Goal: Information Seeking & Learning: Find specific fact

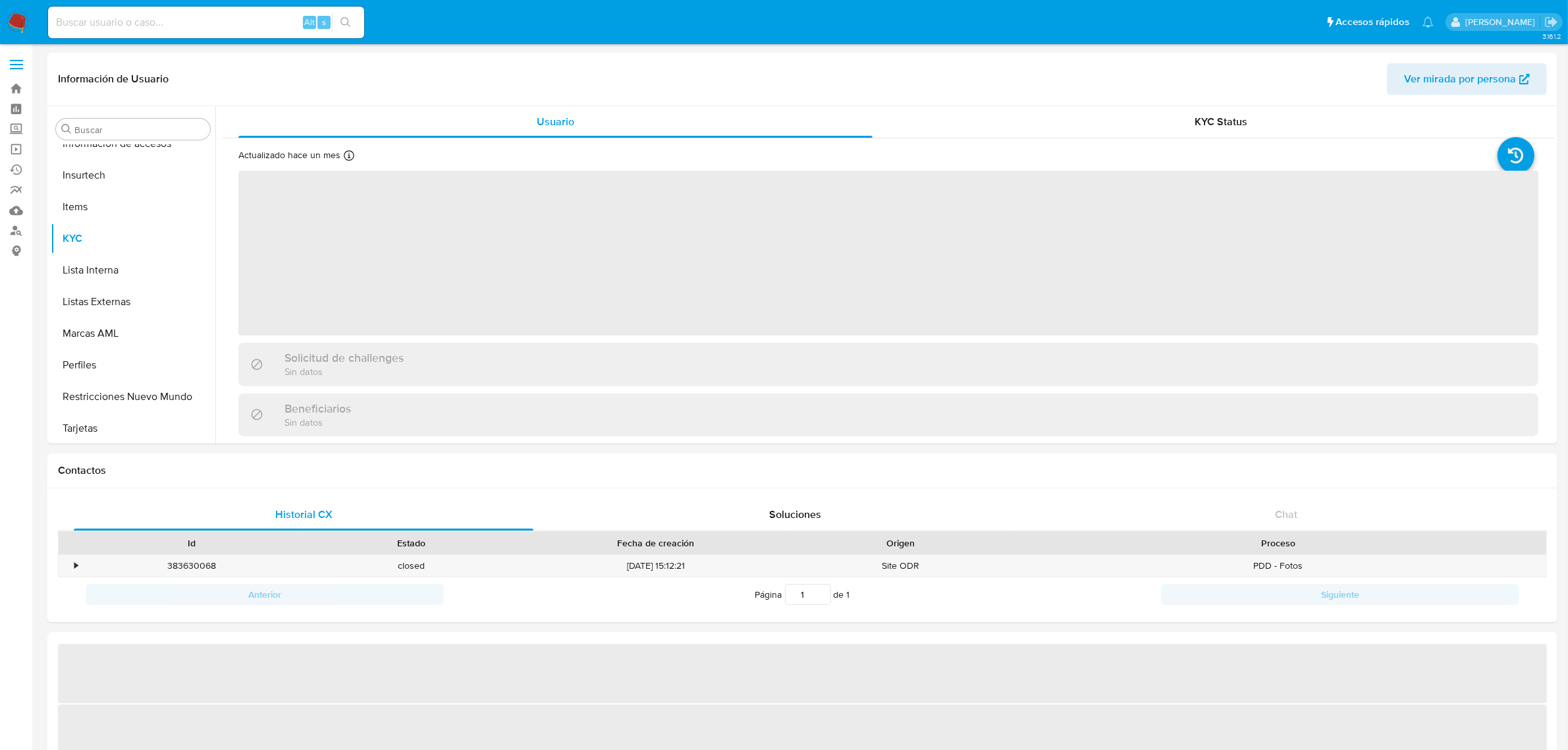
scroll to position [620, 0]
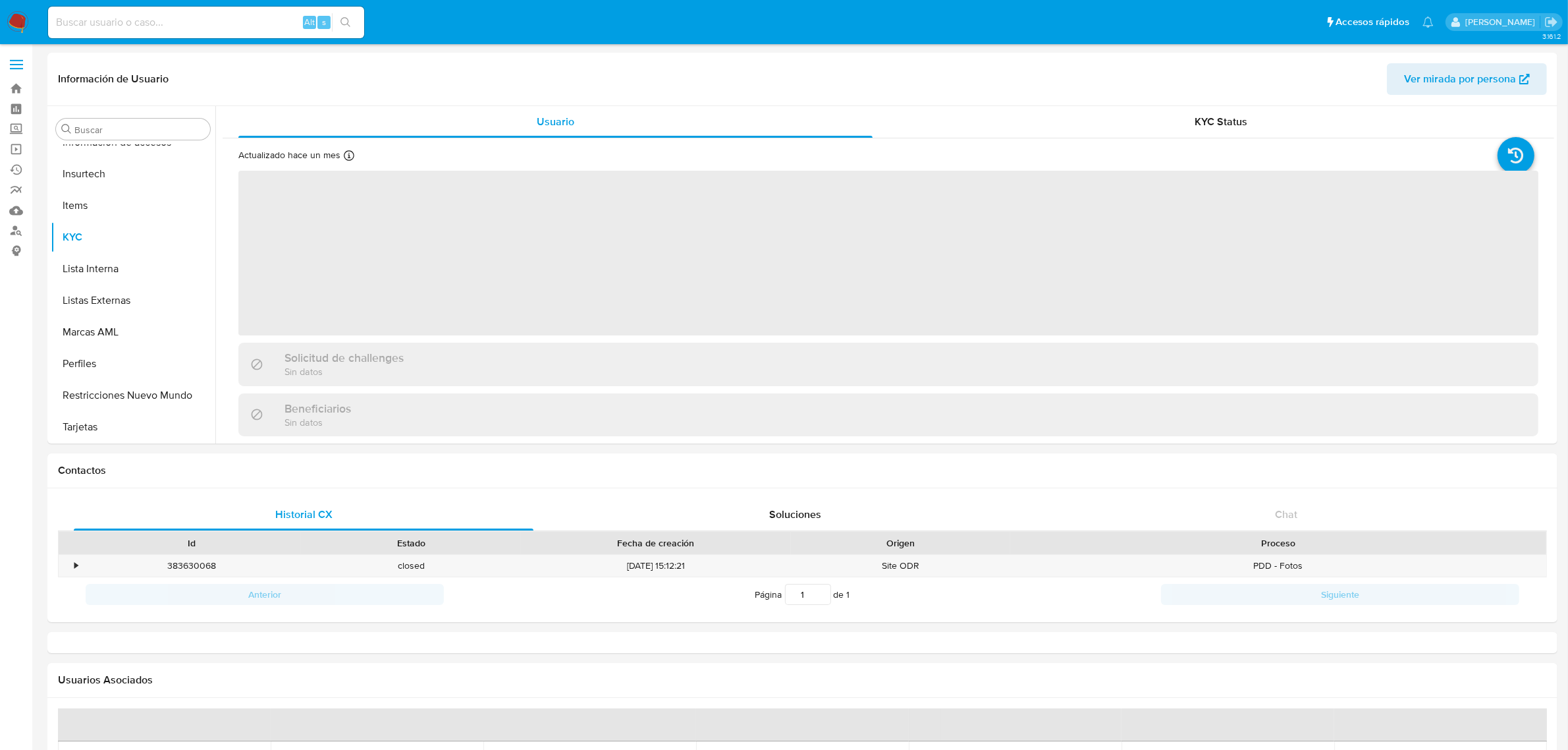
select select "10"
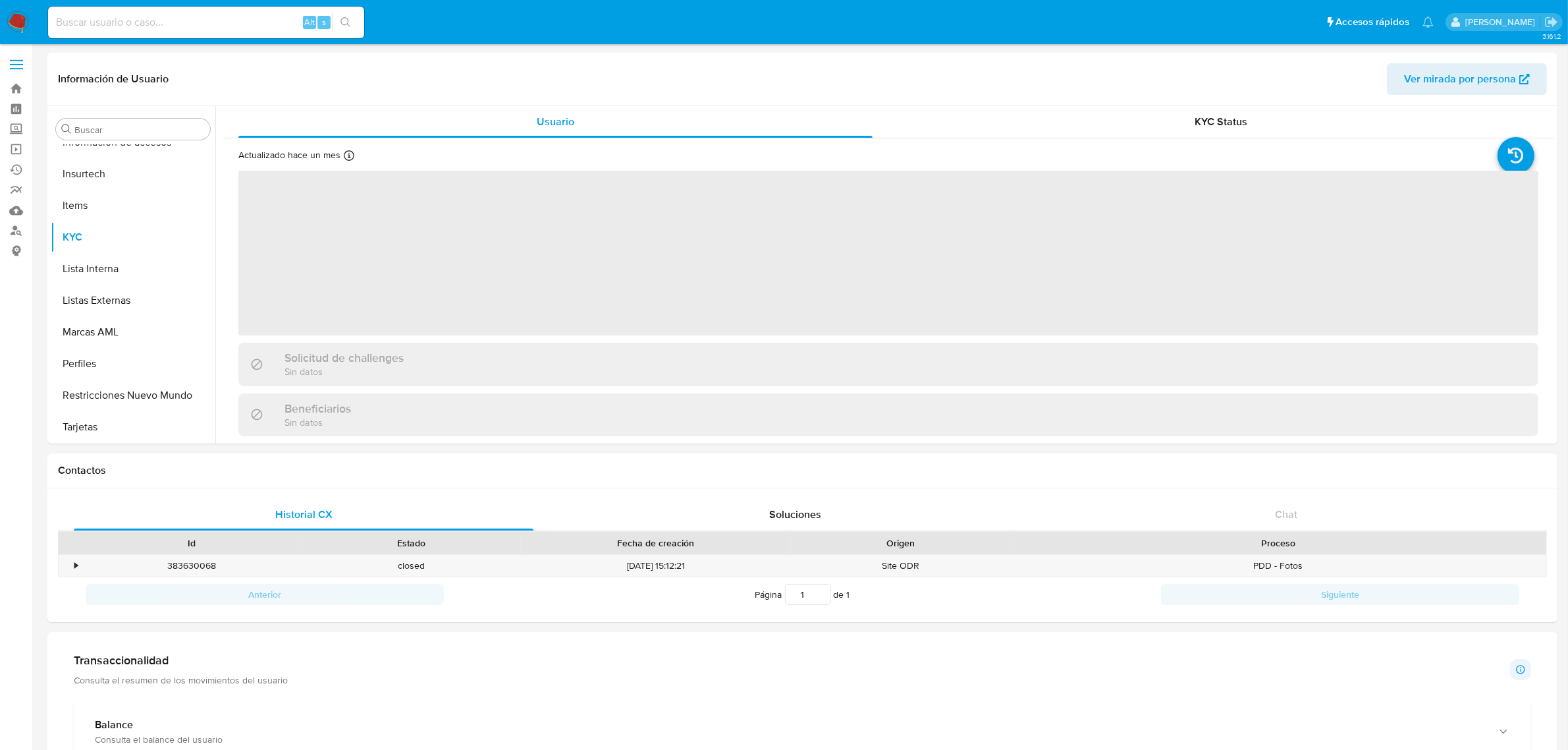
click at [139, 31] on div "Alt s" at bounding box center [206, 22] width 316 height 31
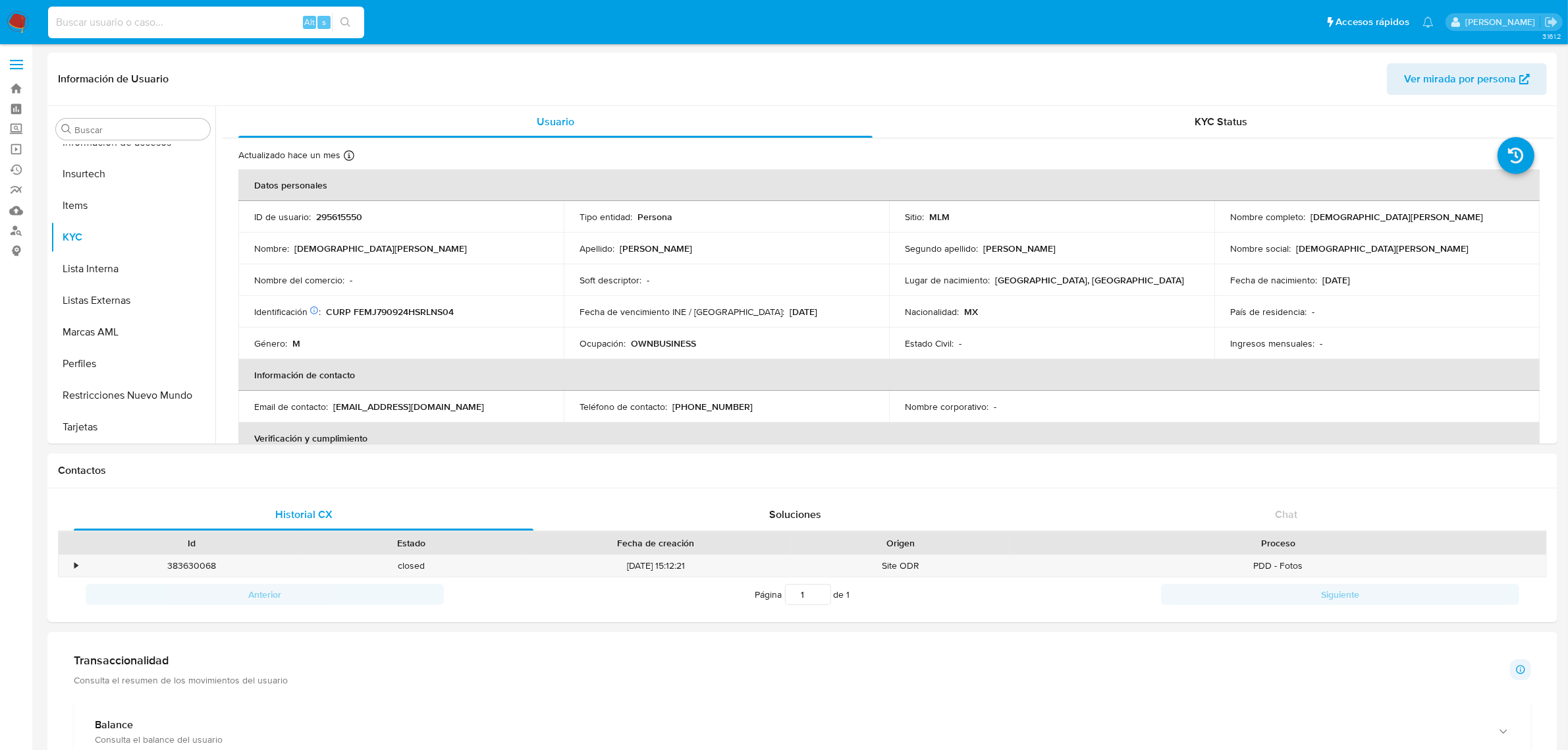
paste input "801604544"
type input "801604544"
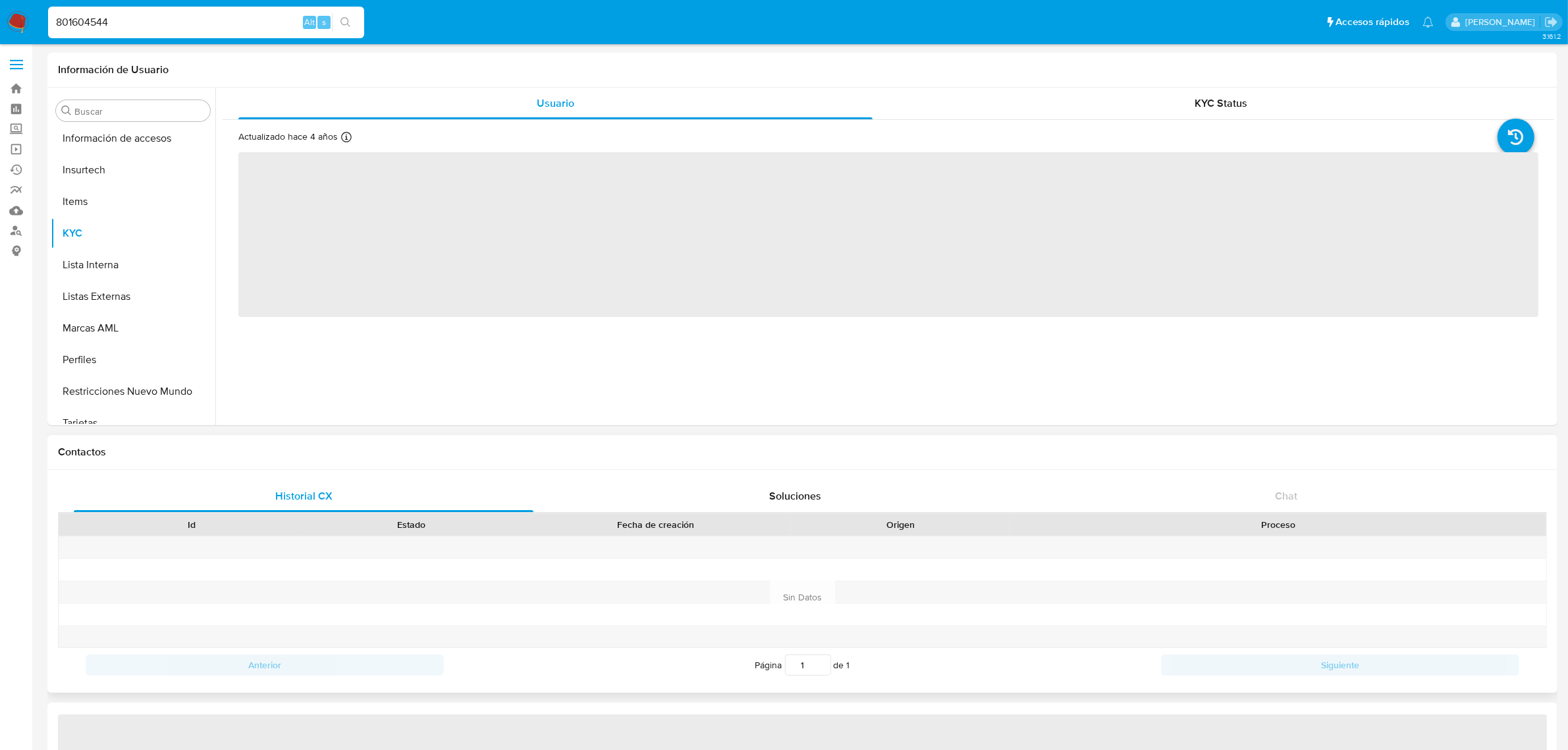
scroll to position [620, 0]
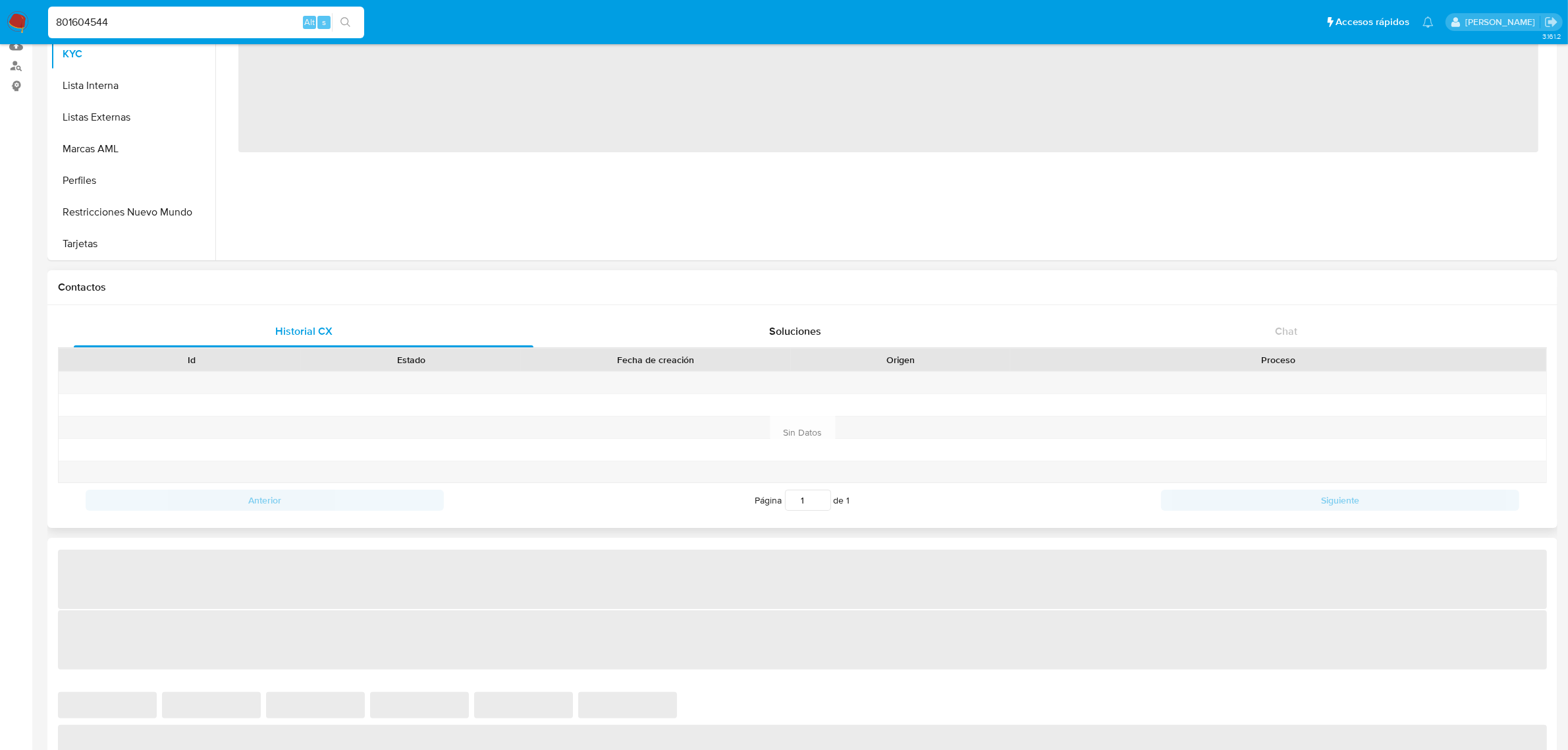
select select "10"
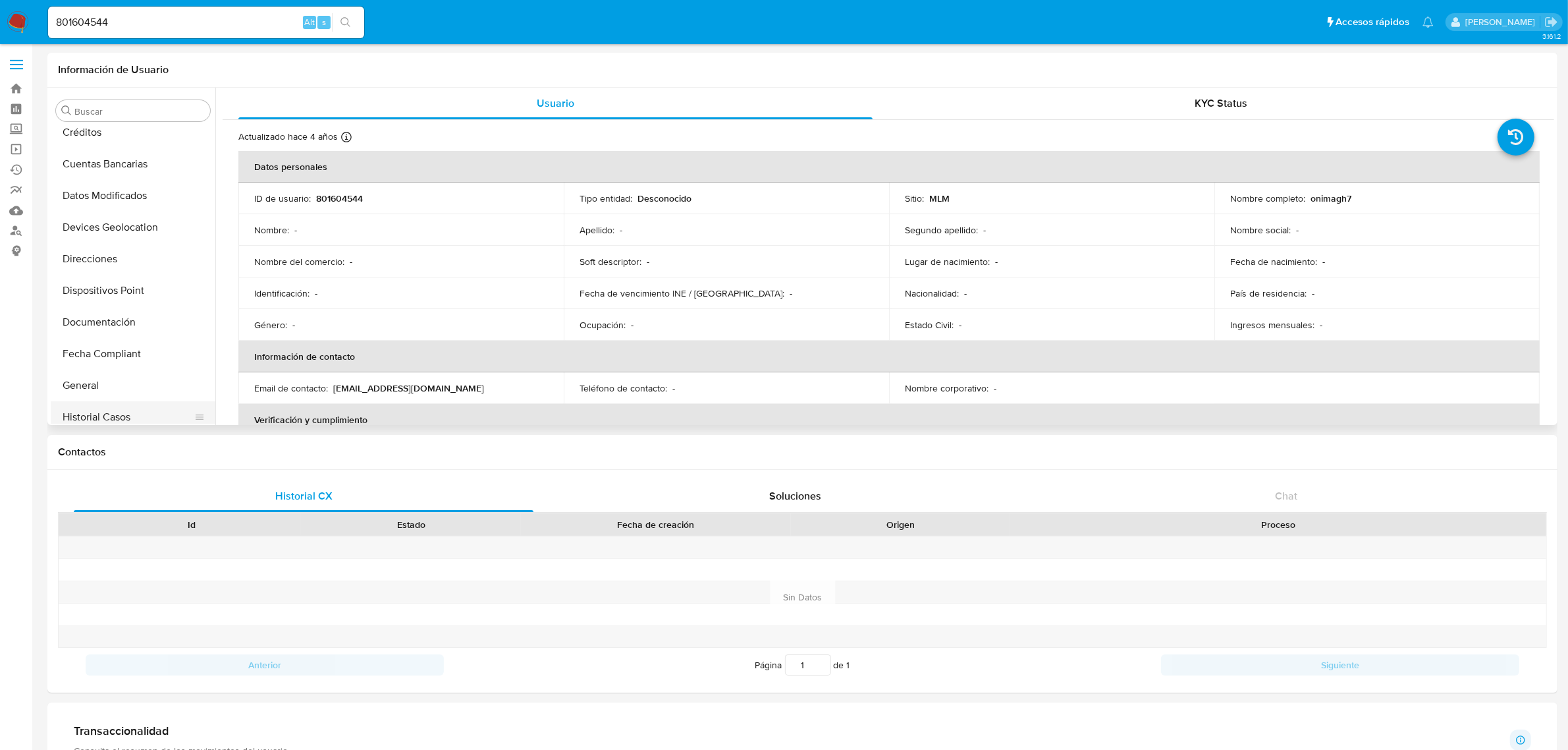
scroll to position [290, 0]
drag, startPoint x: 112, startPoint y: 301, endPoint x: 224, endPoint y: 423, distance: 165.6
click at [110, 301] on button "General" at bounding box center [132, 294] width 165 height 31
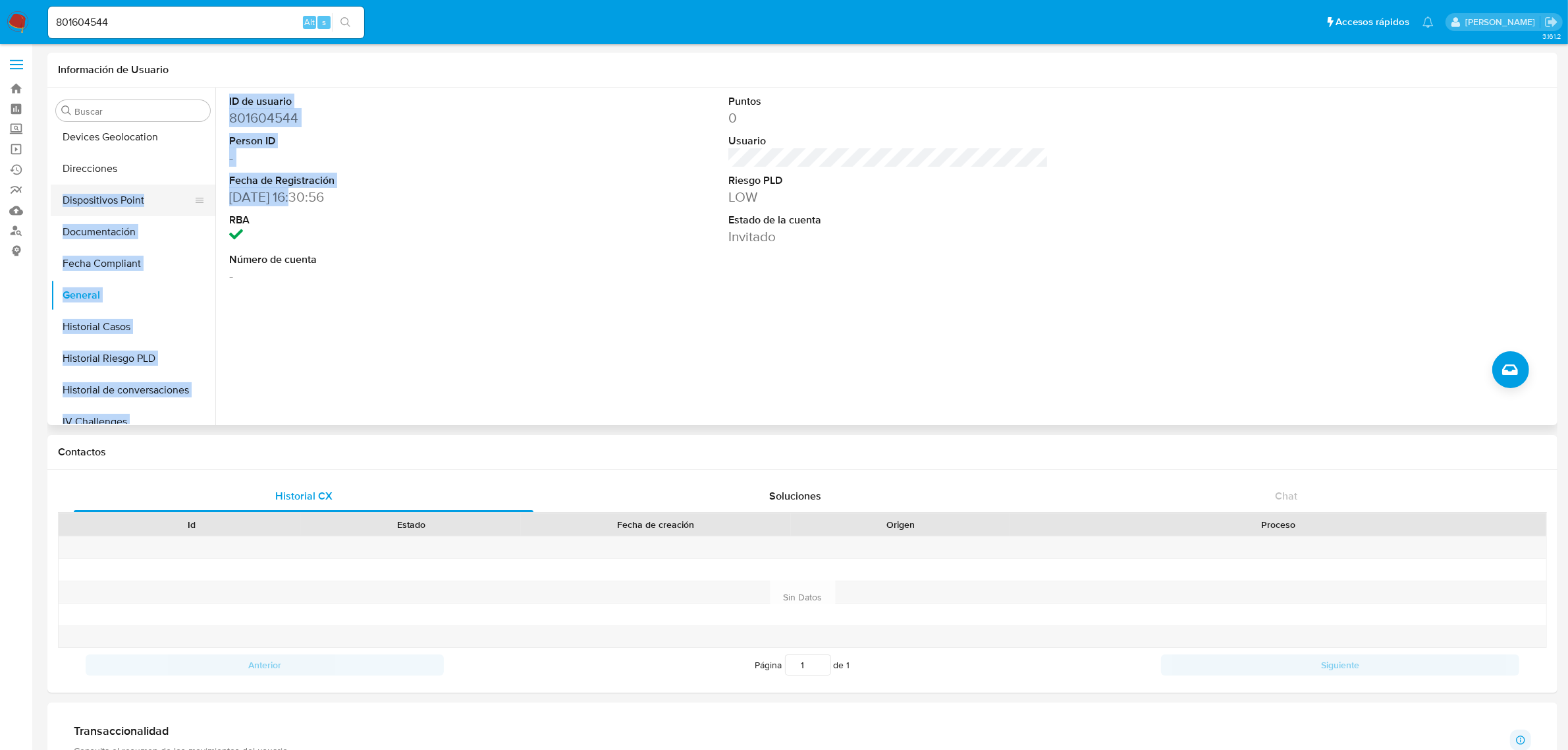
drag, startPoint x: 299, startPoint y: 196, endPoint x: 207, endPoint y: 196, distance: 92.0
click at [207, 196] on div "Buscar Anticipos de dinero Aprobadores Aprobados Archivos adjuntos CBT Cruces y…" at bounding box center [802, 256] width 1503 height 337
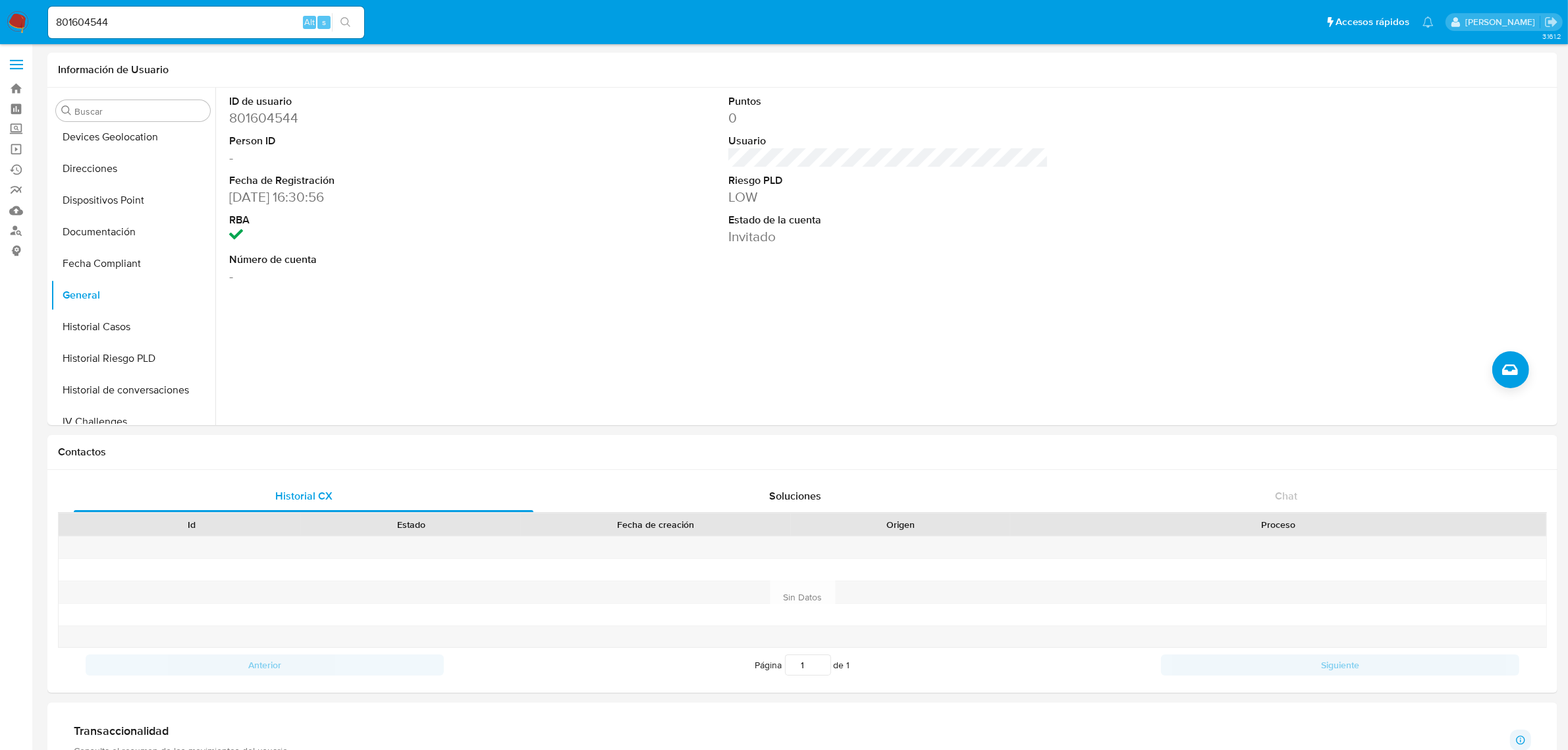
click at [173, 28] on input "801604544" at bounding box center [206, 23] width 316 height 17
paste input "36283578"
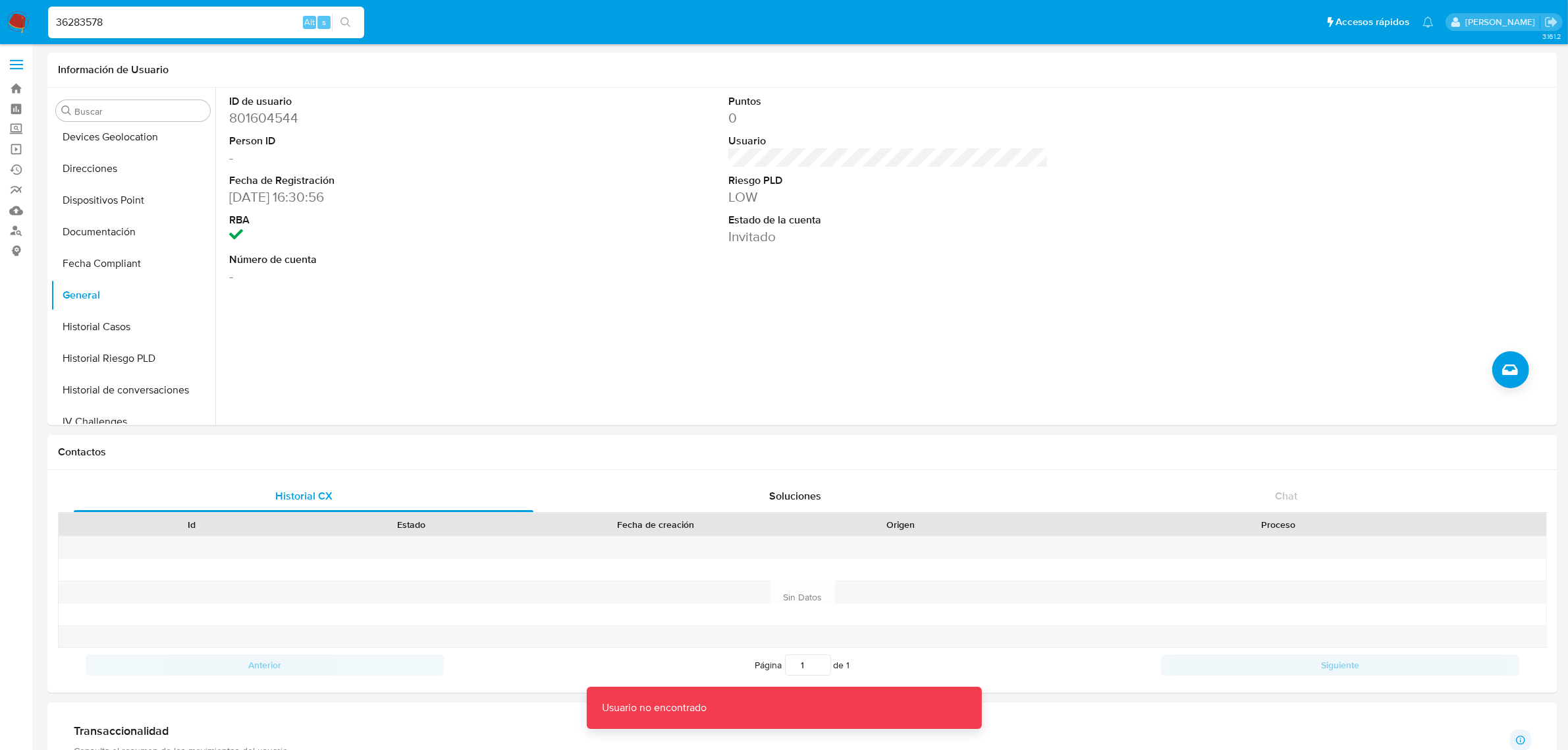
click at [228, 31] on div "36283578 Alt s" at bounding box center [206, 22] width 316 height 31
click at [241, 28] on input "36283578" at bounding box center [206, 23] width 316 height 17
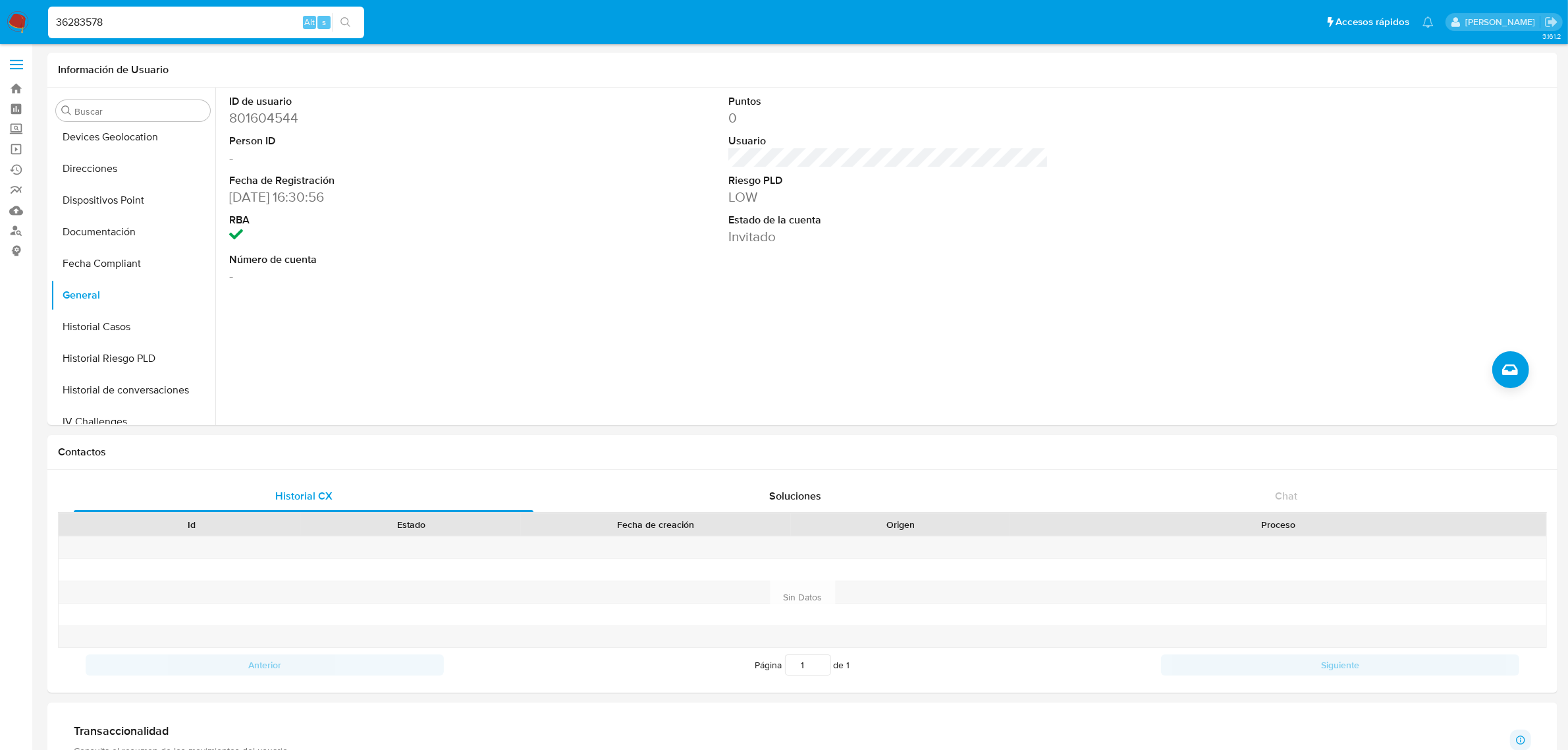
type input "36283578"
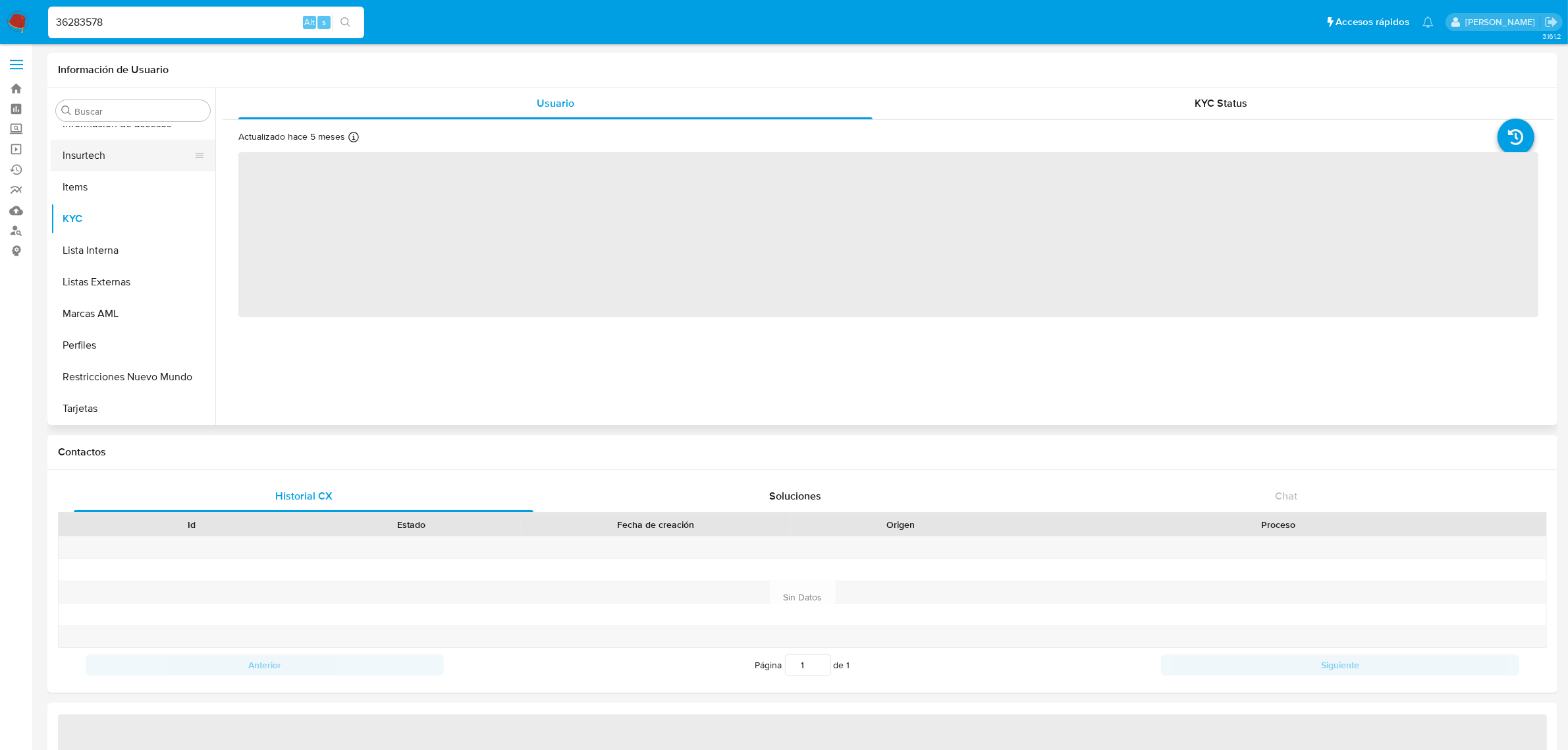
select select "10"
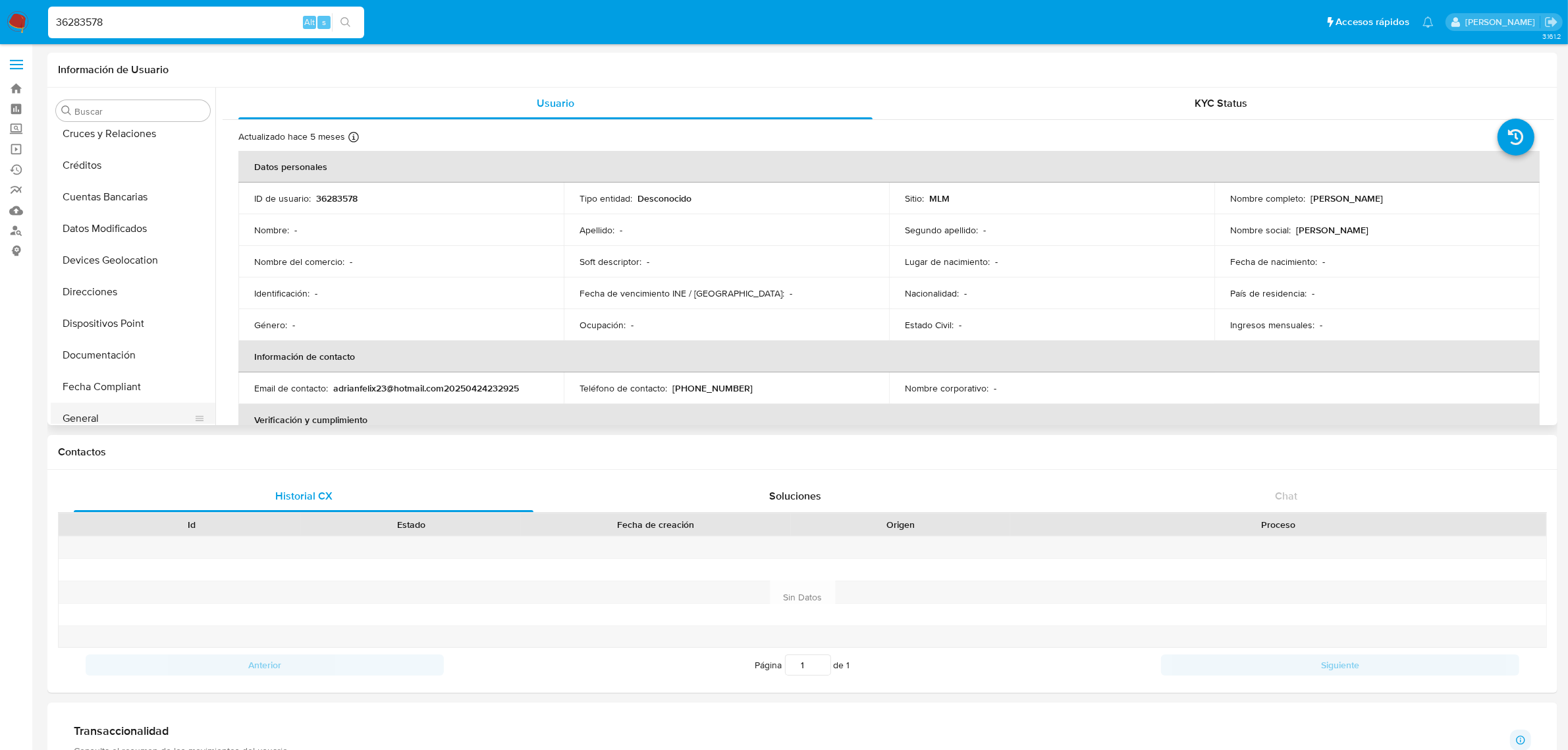
scroll to position [207, 0]
click at [91, 369] on button "General" at bounding box center [127, 377] width 154 height 31
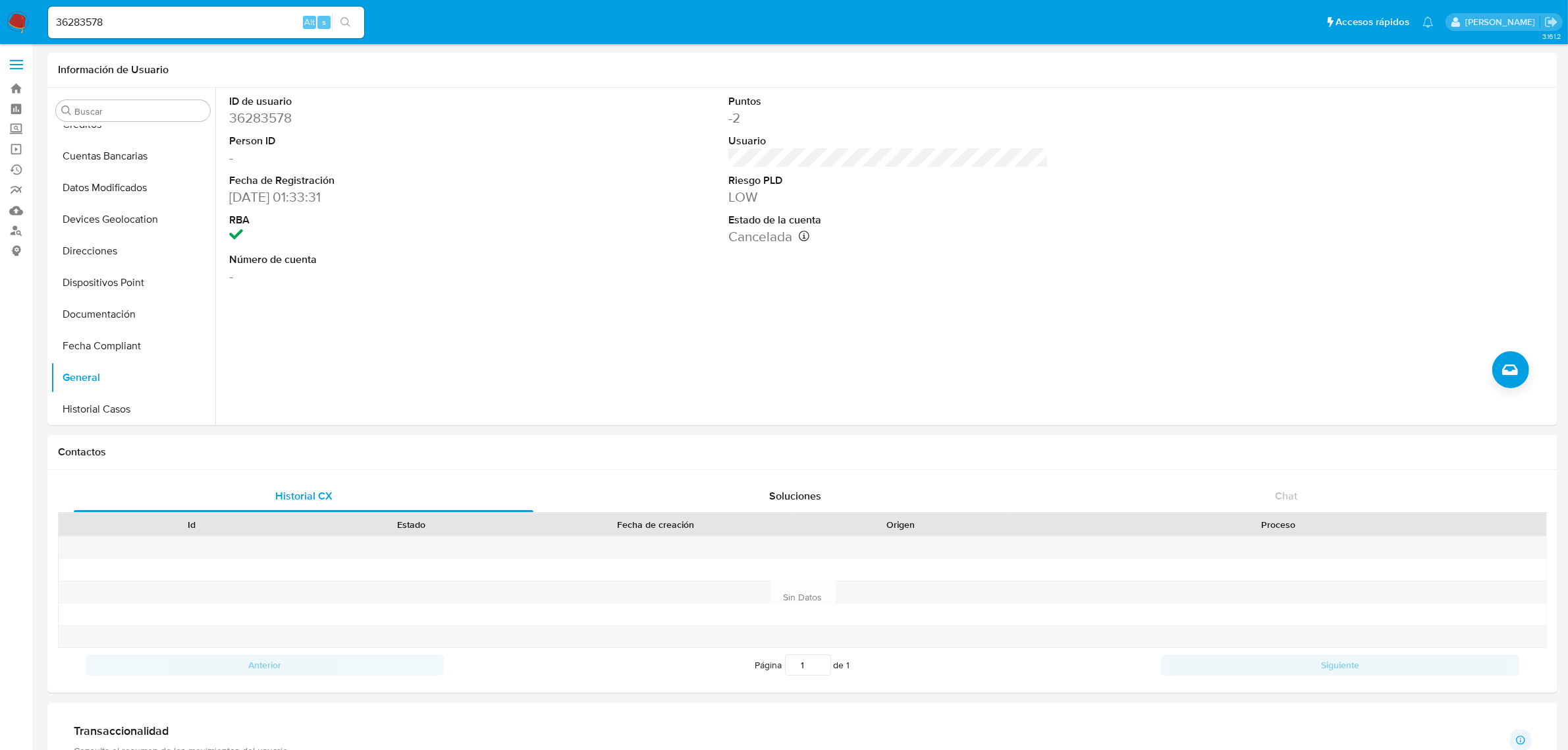
click at [185, 30] on input "36283578" at bounding box center [206, 23] width 316 height 17
click at [185, 27] on input "36283578" at bounding box center [206, 23] width 316 height 17
click at [186, 27] on input "36283578" at bounding box center [206, 23] width 316 height 17
paste input "295615550"
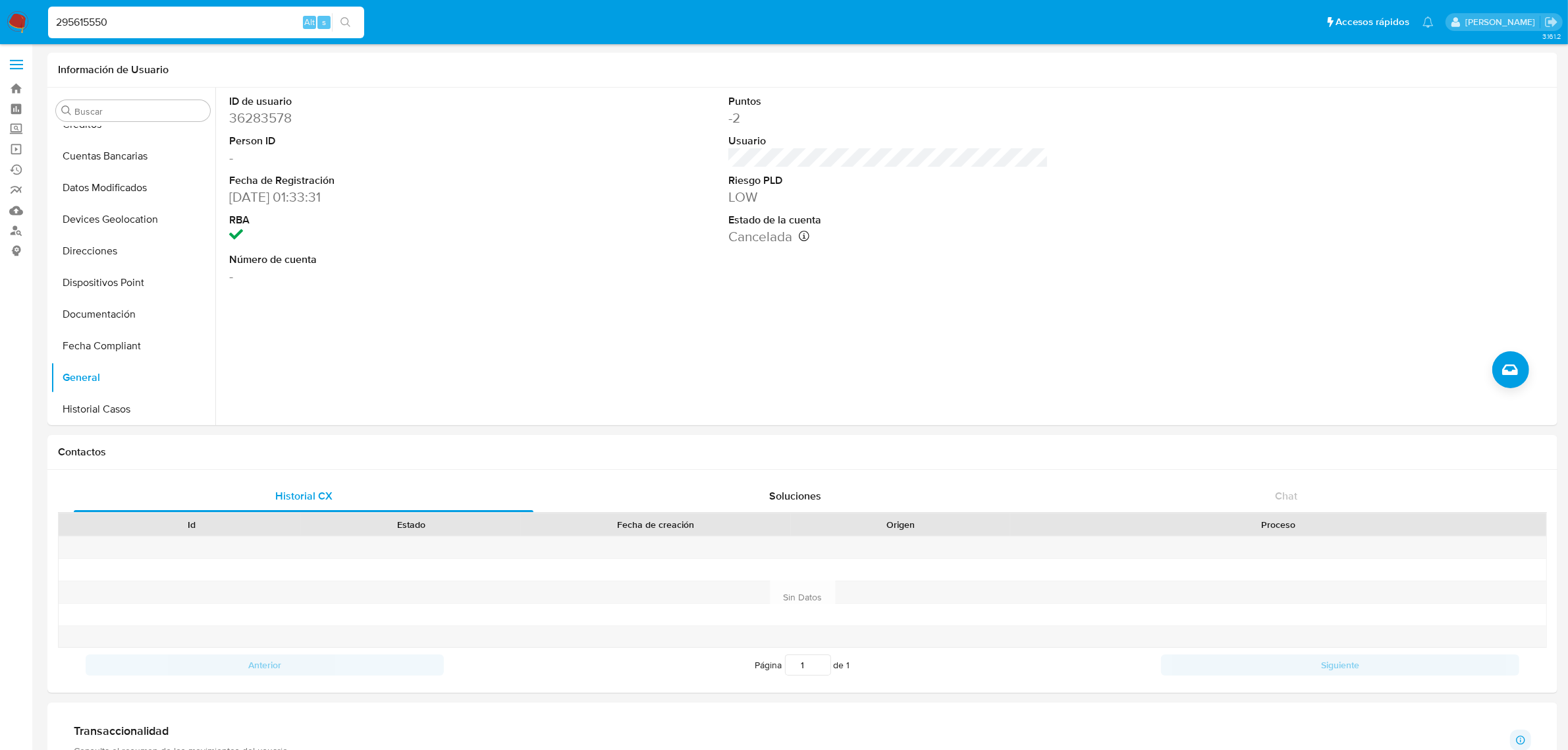
type input "295615550"
click at [342, 21] on icon "search-icon" at bounding box center [345, 22] width 10 height 10
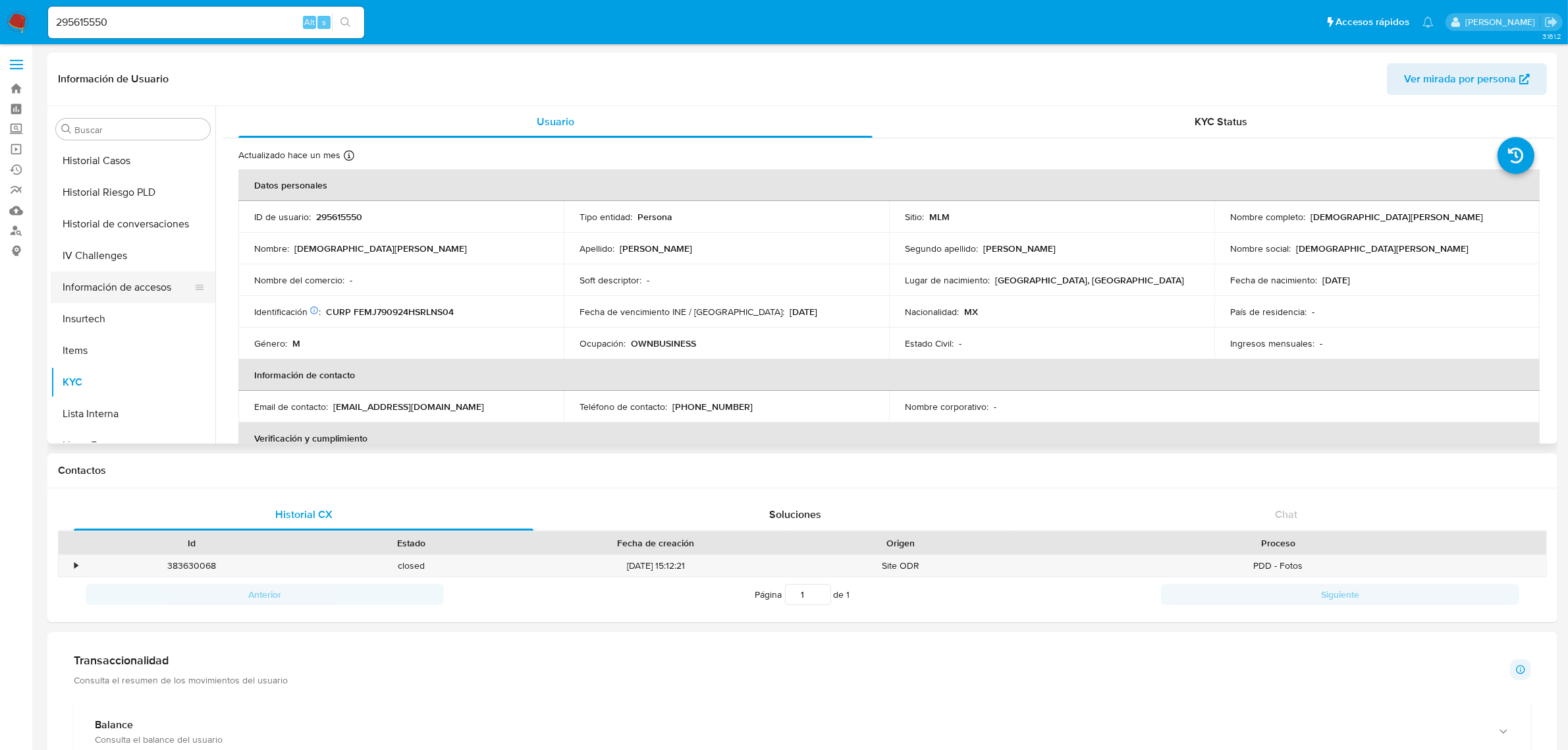
scroll to position [455, 0]
click at [382, 317] on p "CURP FEMJ790924HSRLNS04" at bounding box center [390, 311] width 127 height 11
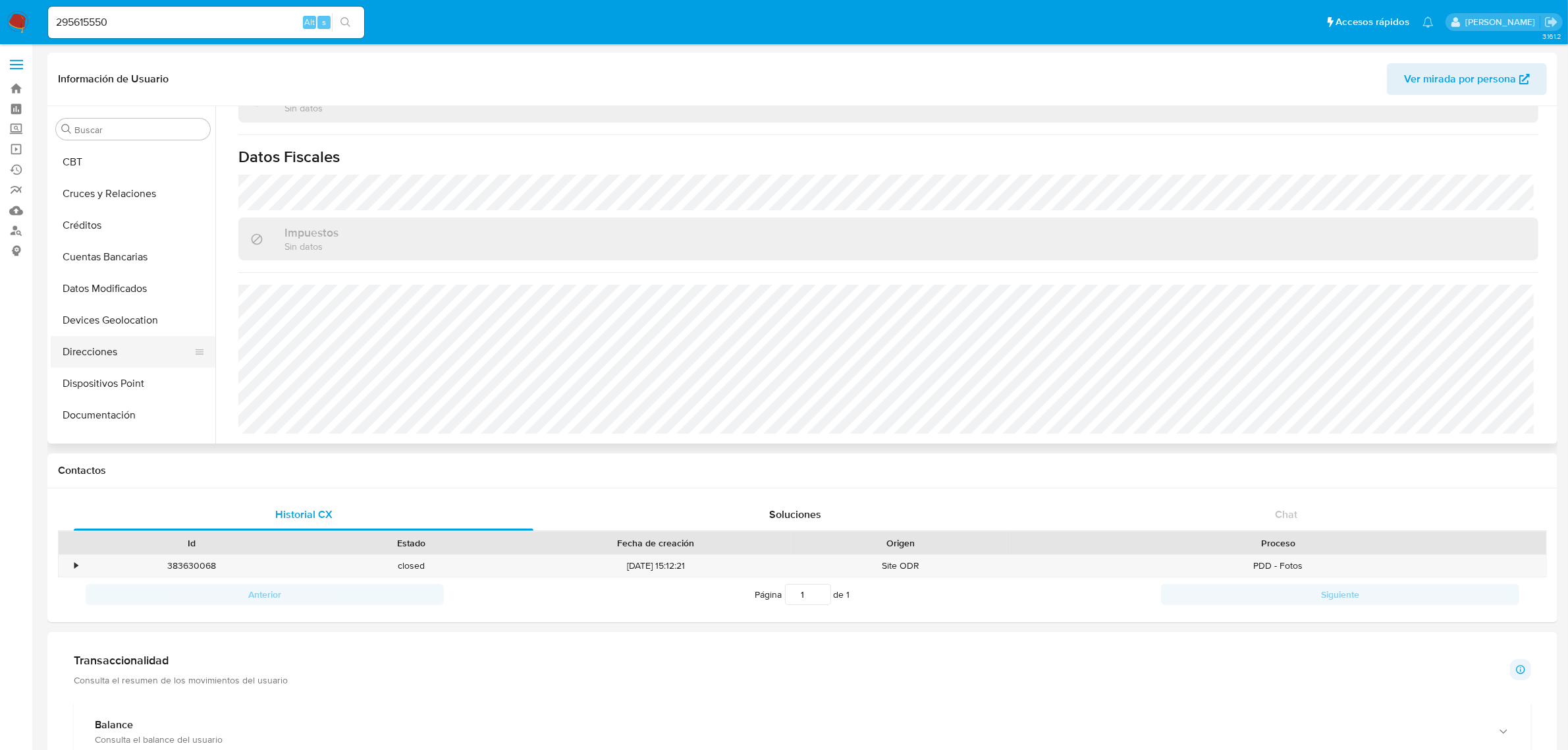
scroll to position [290, 0]
drag, startPoint x: 106, startPoint y: 311, endPoint x: 153, endPoint y: 307, distance: 47.2
click at [104, 311] on button "General" at bounding box center [127, 313] width 154 height 31
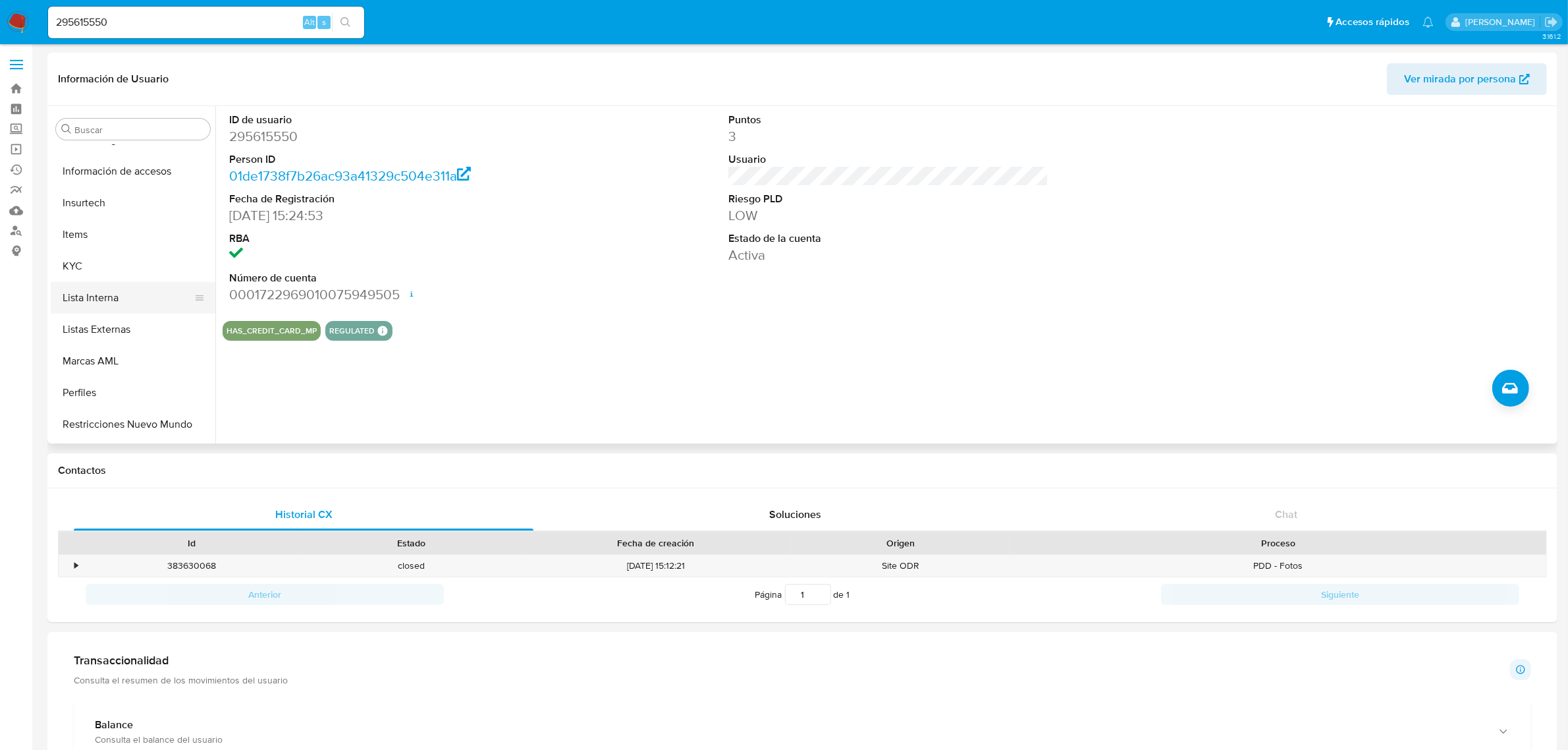
scroll to position [620, 0]
drag, startPoint x: 94, startPoint y: 234, endPoint x: 126, endPoint y: 243, distance: 33.2
click at [94, 234] on button "KYC" at bounding box center [127, 237] width 154 height 31
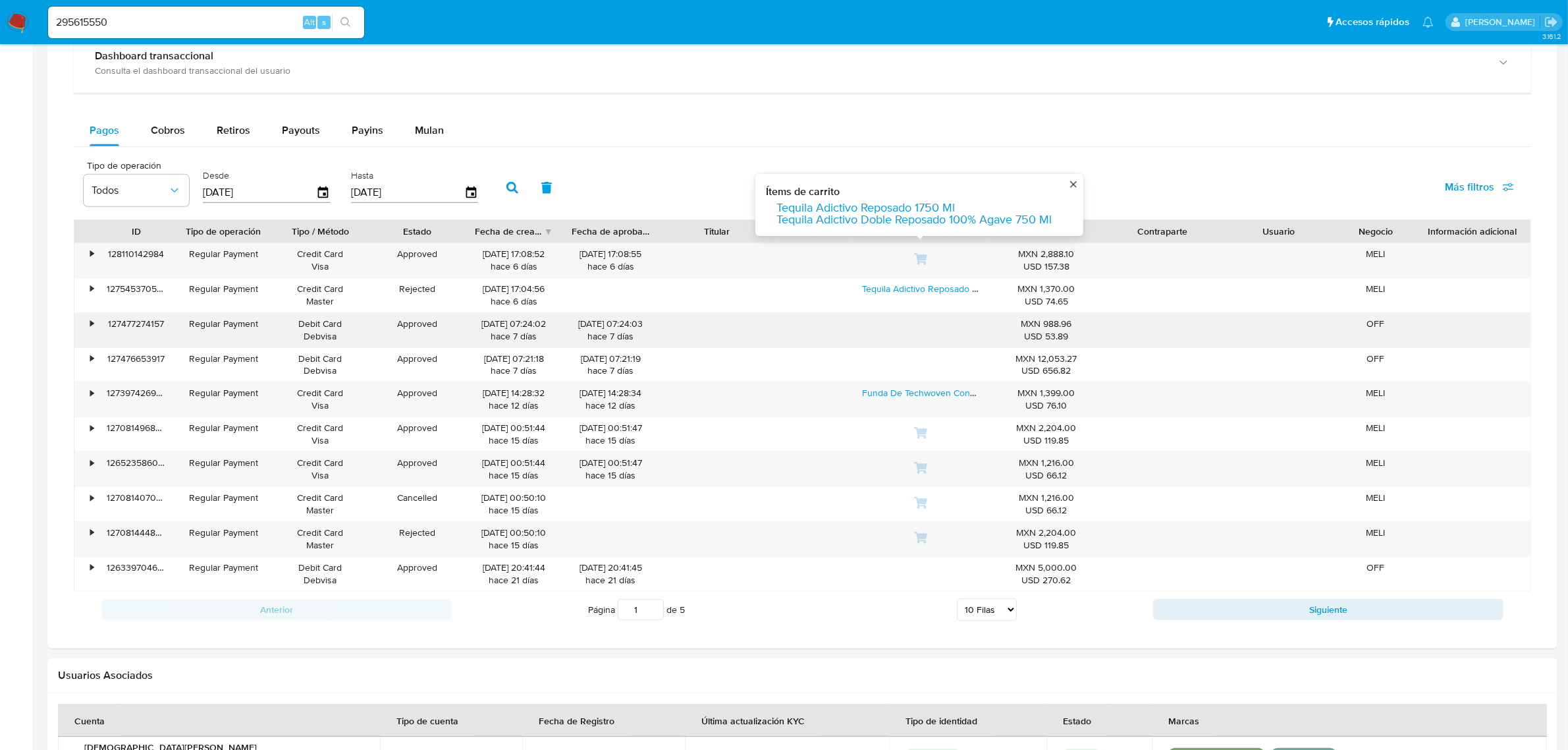
scroll to position [823, 0]
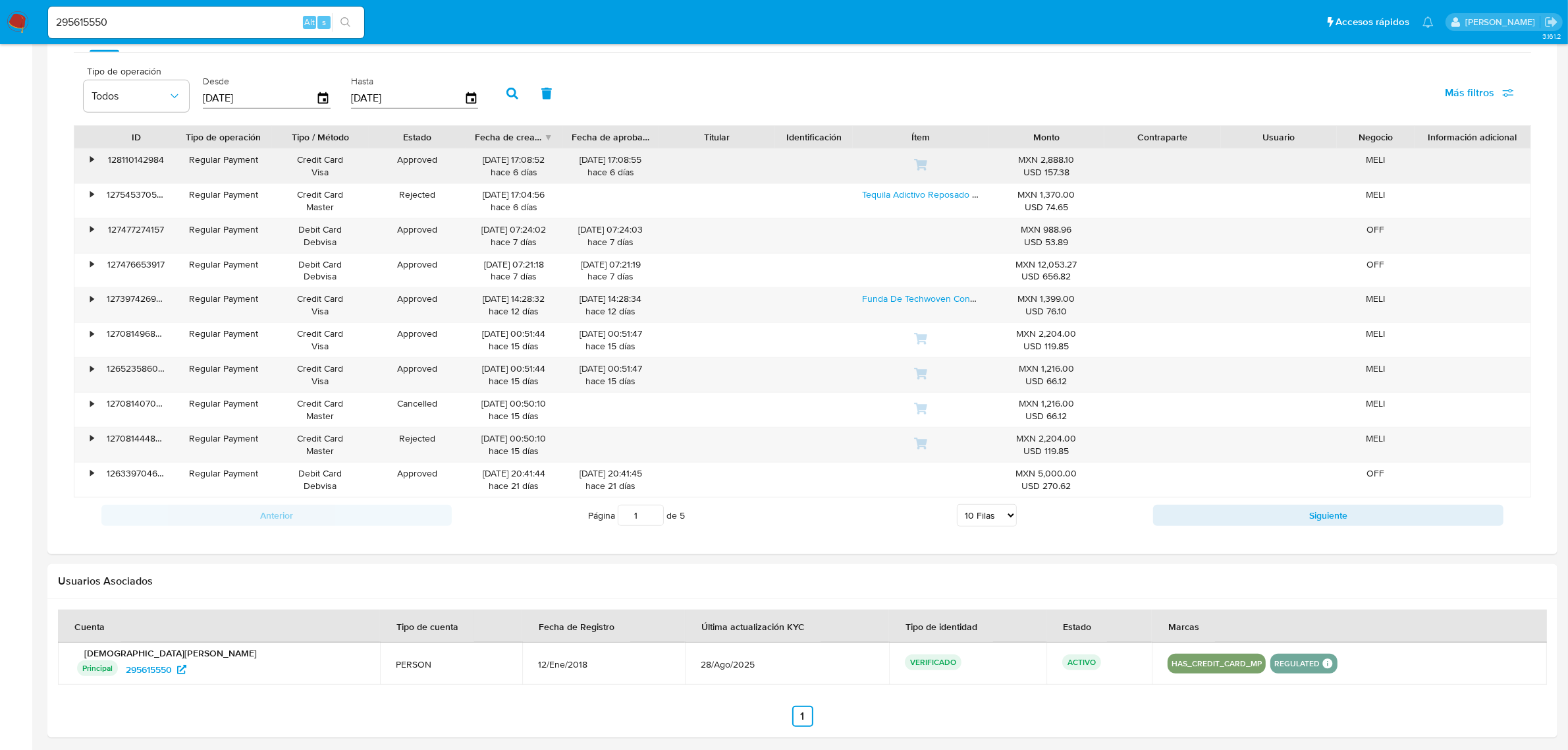
click at [93, 163] on div "•" at bounding box center [91, 159] width 3 height 12
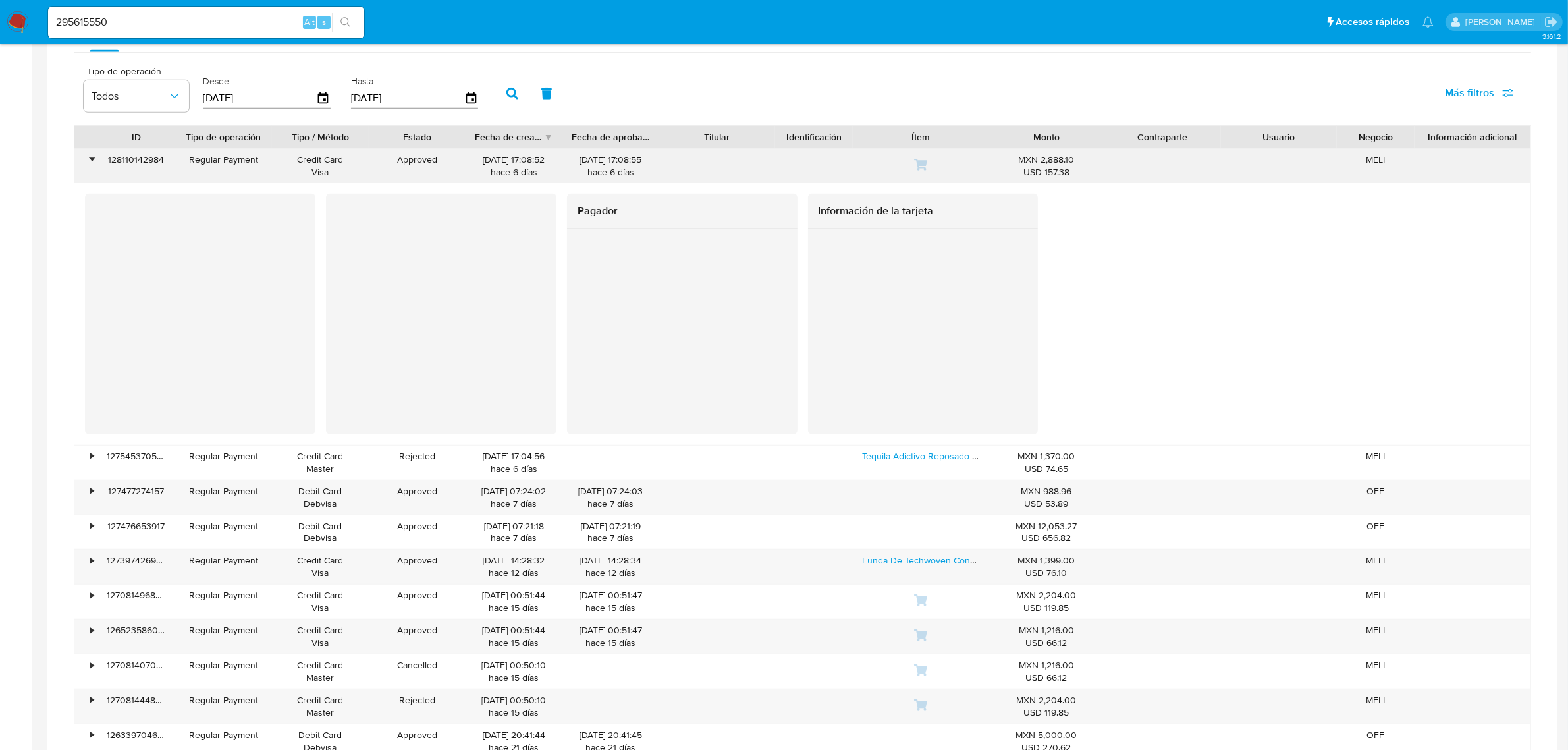
drag, startPoint x: 95, startPoint y: 165, endPoint x: 103, endPoint y: 178, distance: 15.3
click at [95, 165] on div "•" at bounding box center [86, 166] width 23 height 34
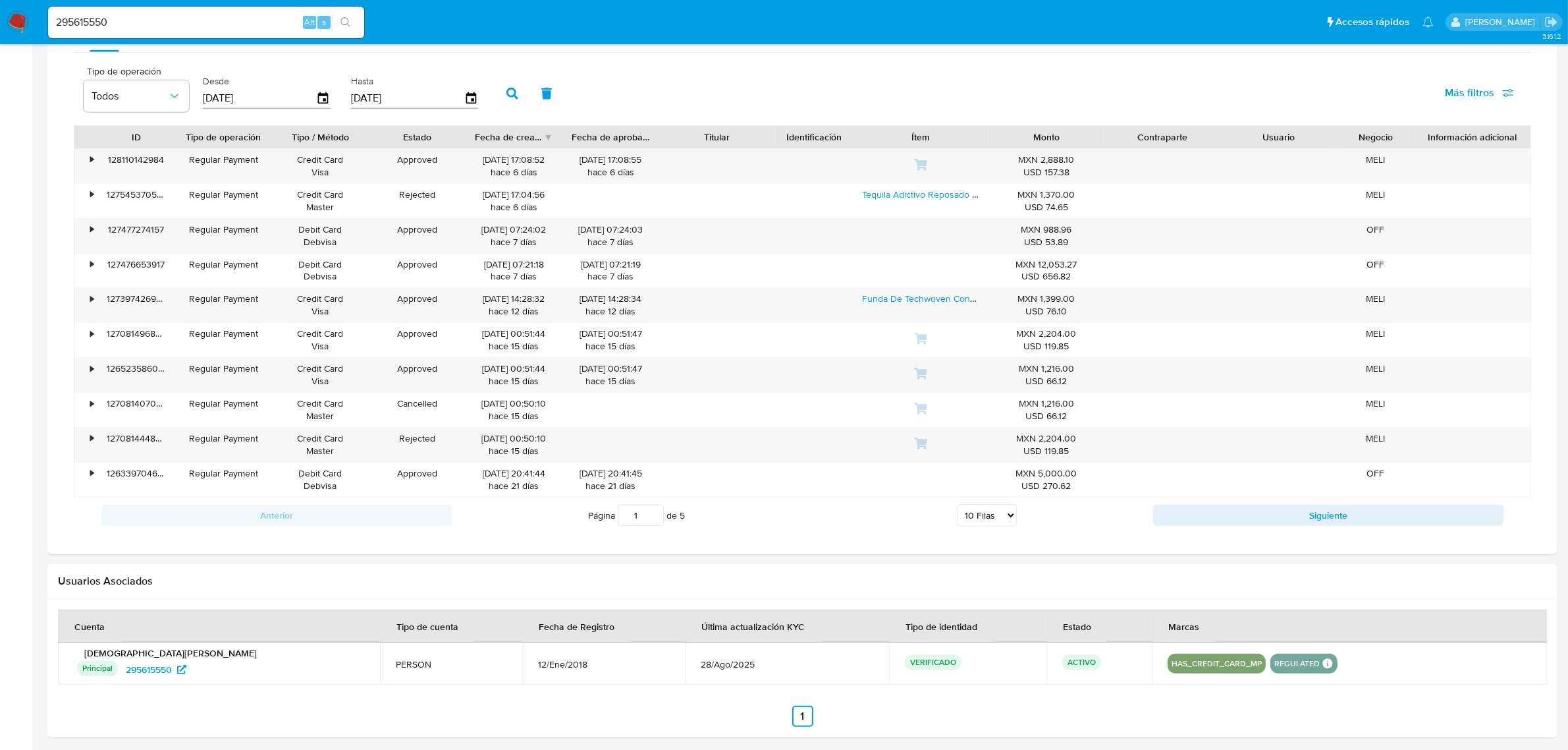
drag, startPoint x: 998, startPoint y: 523, endPoint x: 1030, endPoint y: 573, distance: 59.4
click at [998, 523] on select "5 Filas 10 Filas 20 Filas 25 Filas 50 Filas 100 Filas" at bounding box center [987, 515] width 60 height 23
select select "100"
click at [957, 507] on select "5 Filas 10 Filas 20 Filas 25 Filas 50 Filas 100 Filas" at bounding box center [987, 515] width 60 height 23
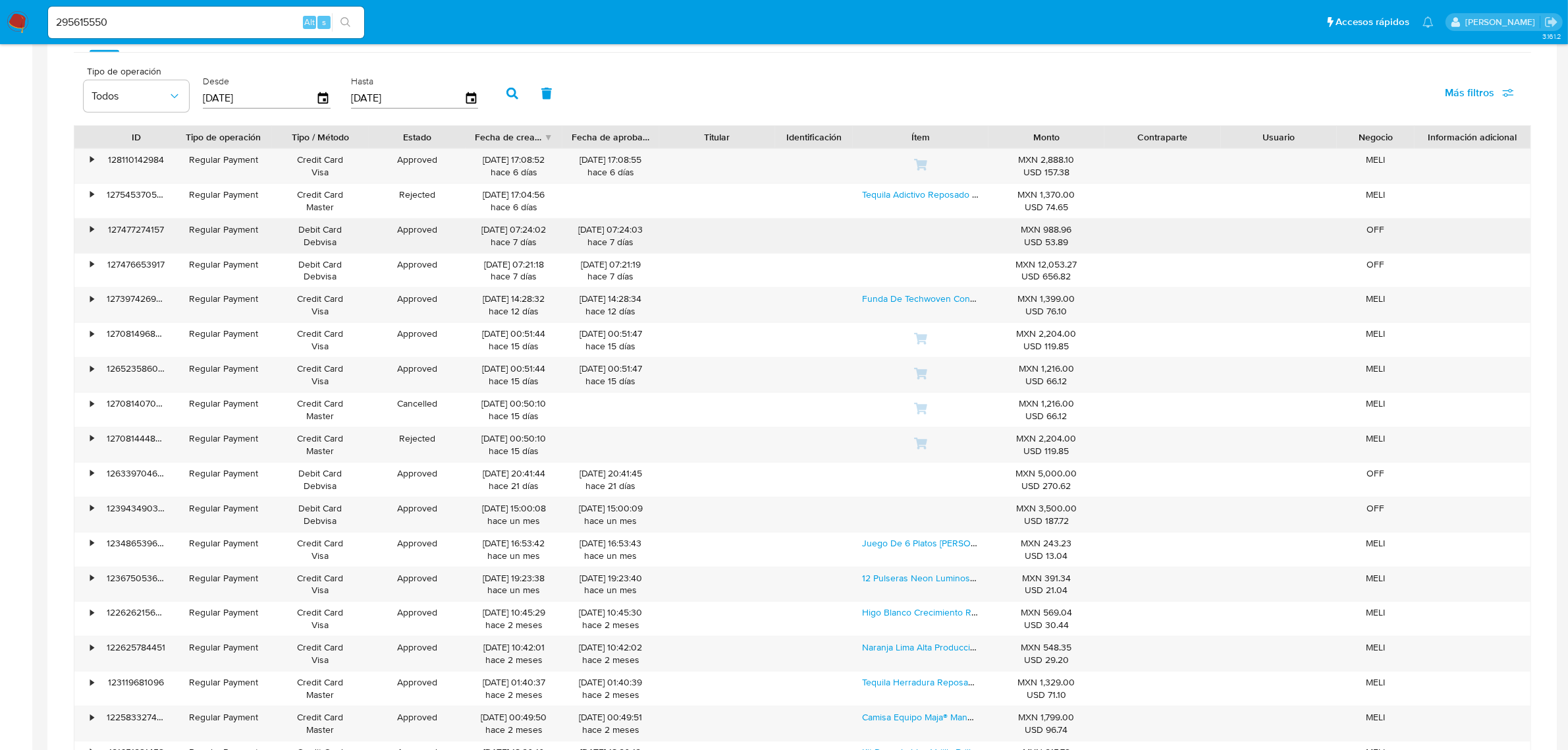
click at [92, 230] on div "•" at bounding box center [91, 229] width 3 height 12
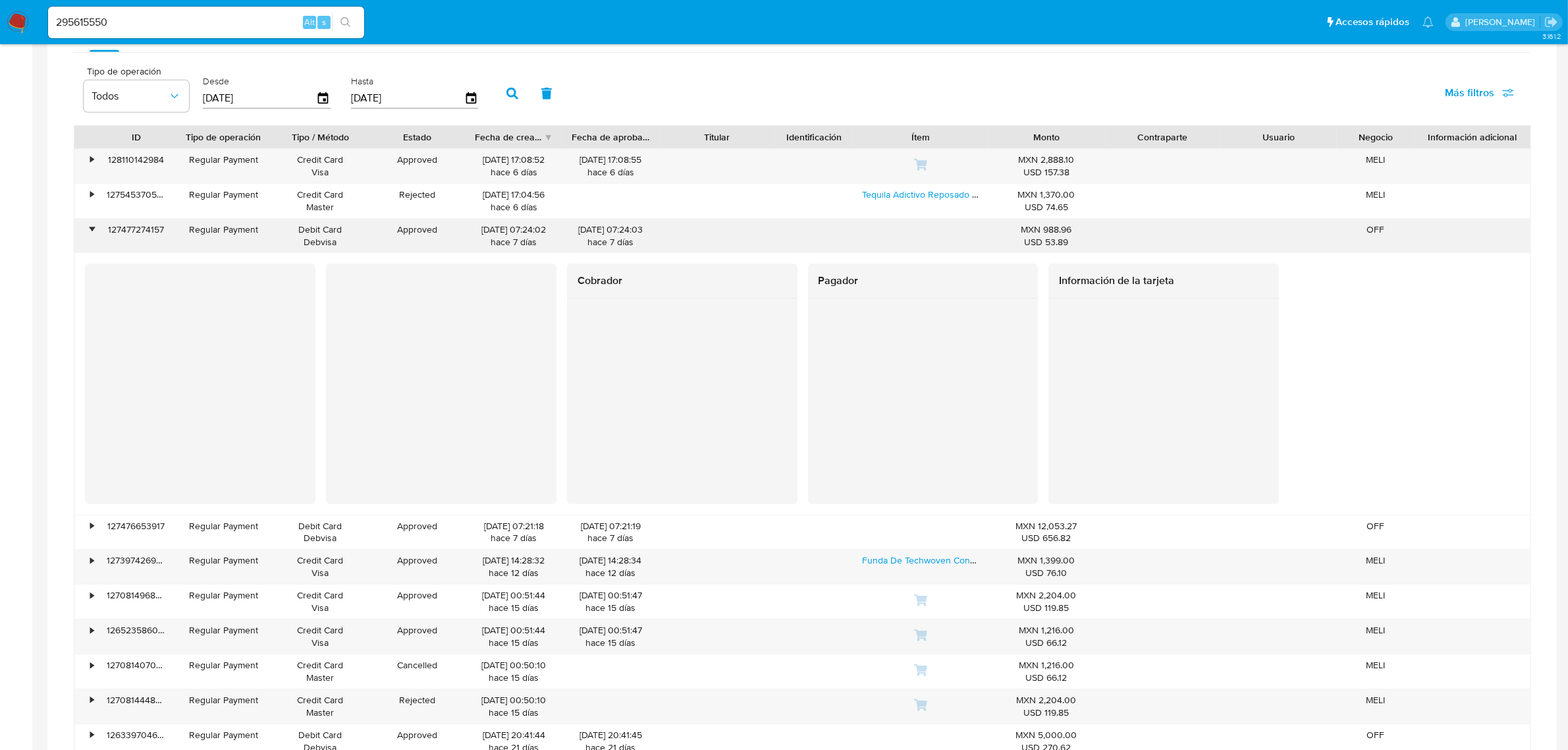
click at [92, 230] on div "•" at bounding box center [91, 229] width 3 height 12
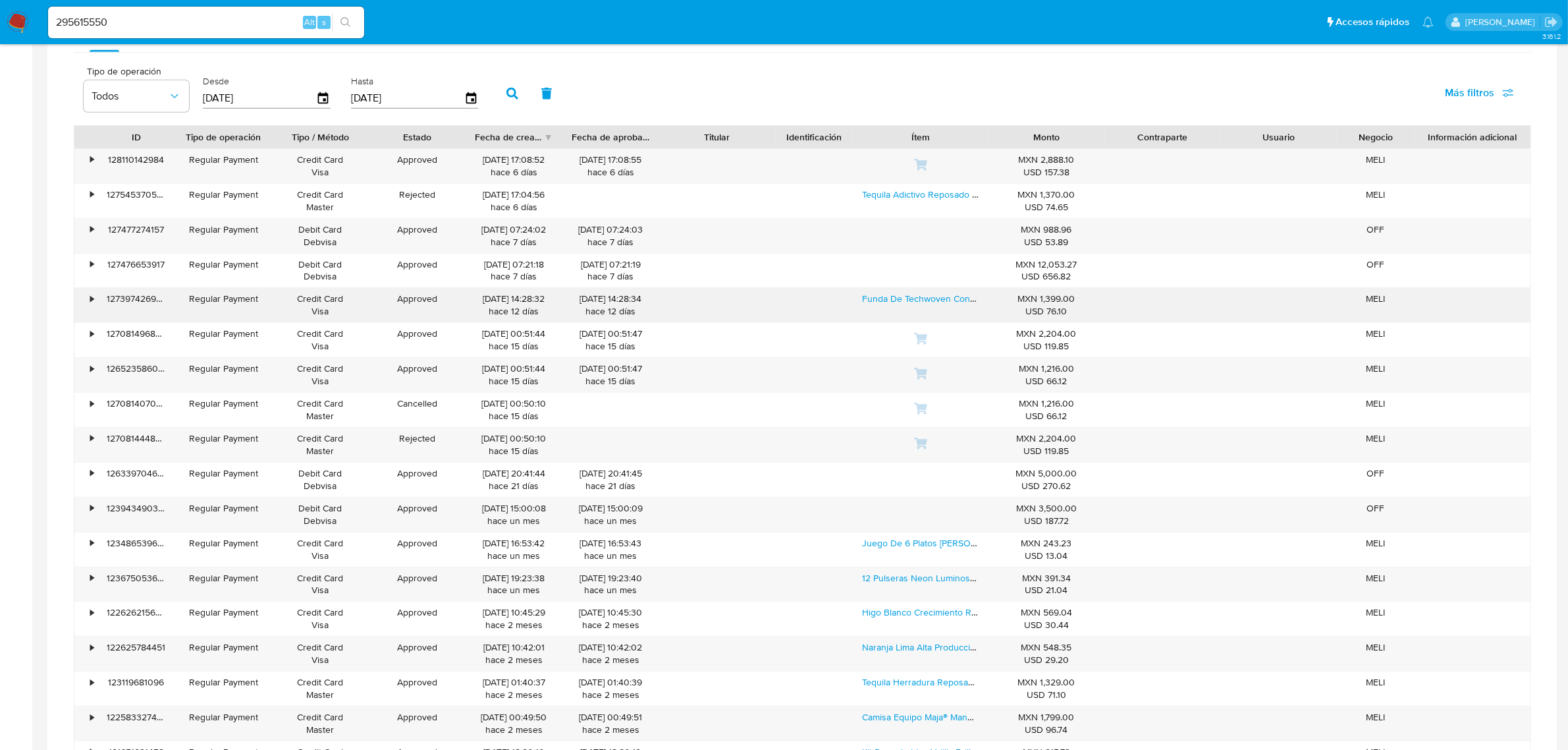
click at [90, 305] on div "•" at bounding box center [91, 298] width 3 height 12
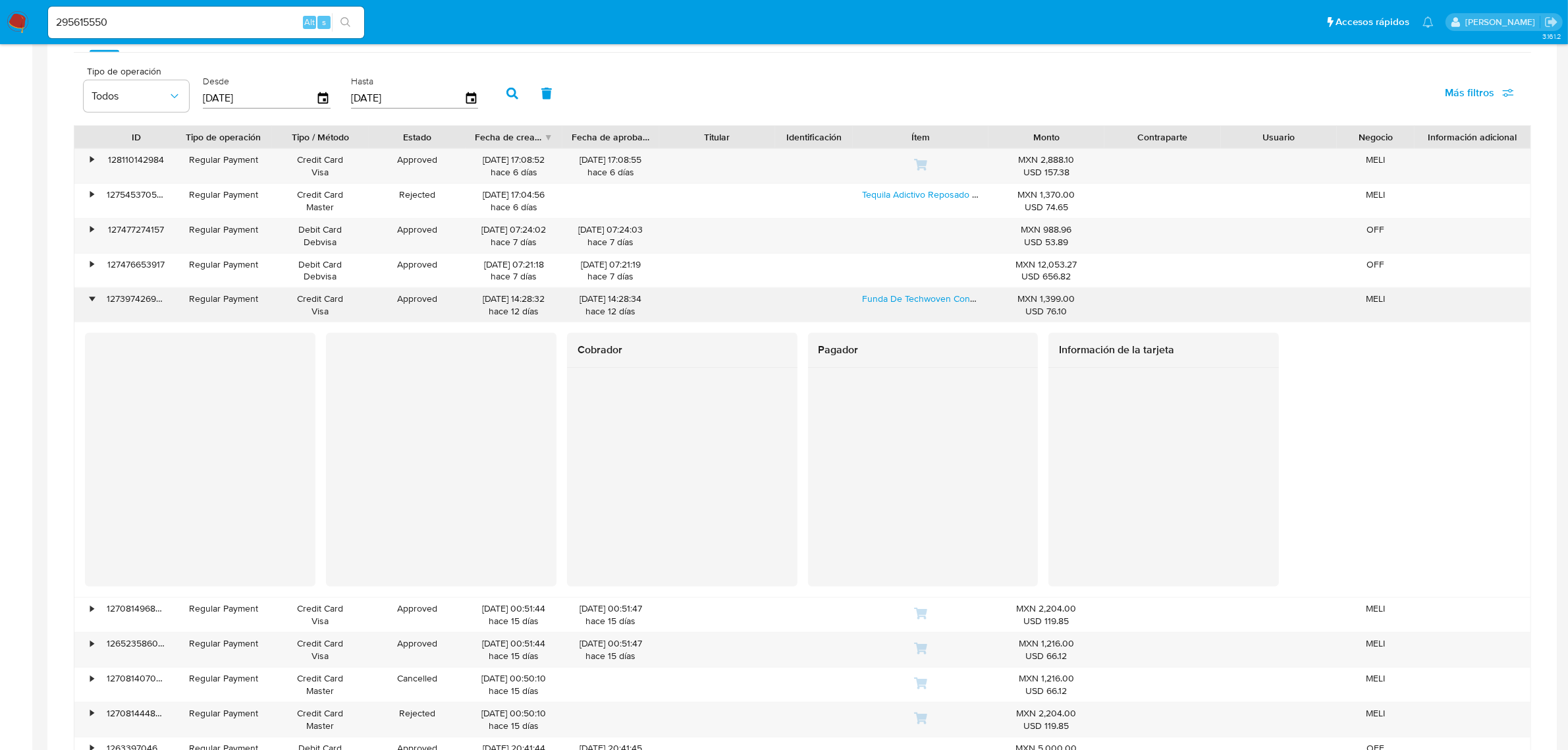
click at [90, 305] on div "•" at bounding box center [91, 298] width 3 height 12
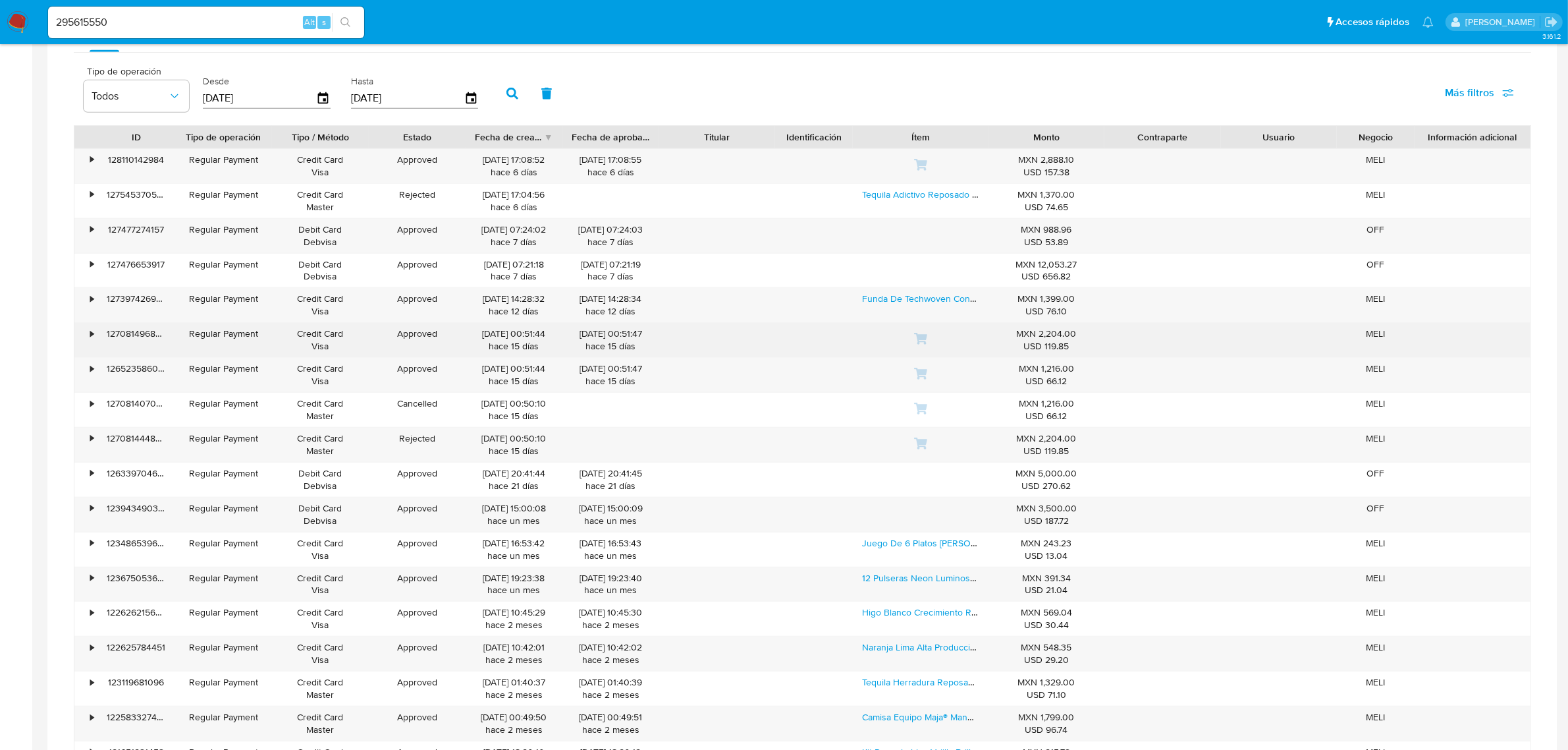
click at [90, 333] on div "•" at bounding box center [91, 333] width 3 height 12
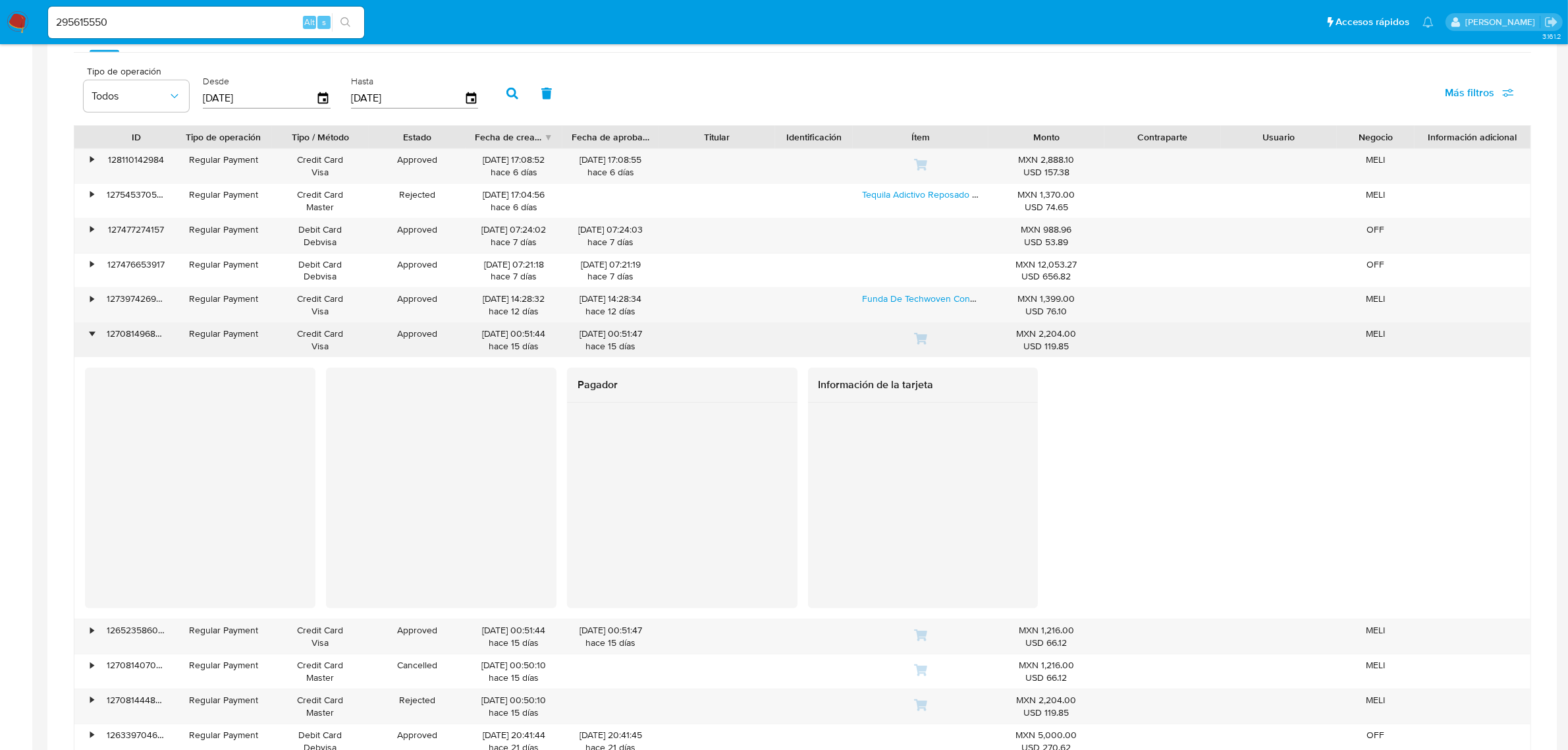
click at [90, 334] on div "•" at bounding box center [91, 333] width 3 height 12
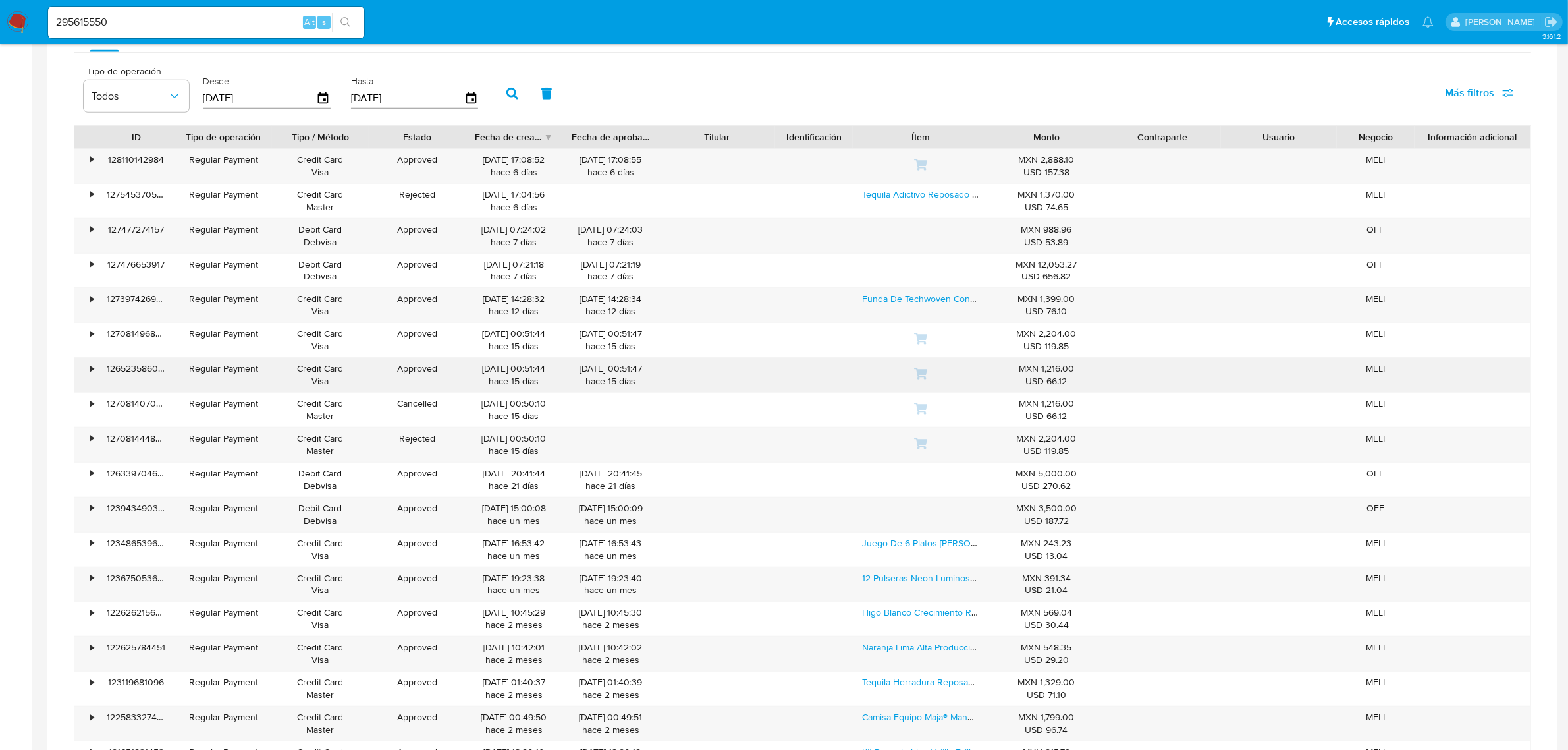
click at [88, 367] on div "•" at bounding box center [86, 375] width 23 height 34
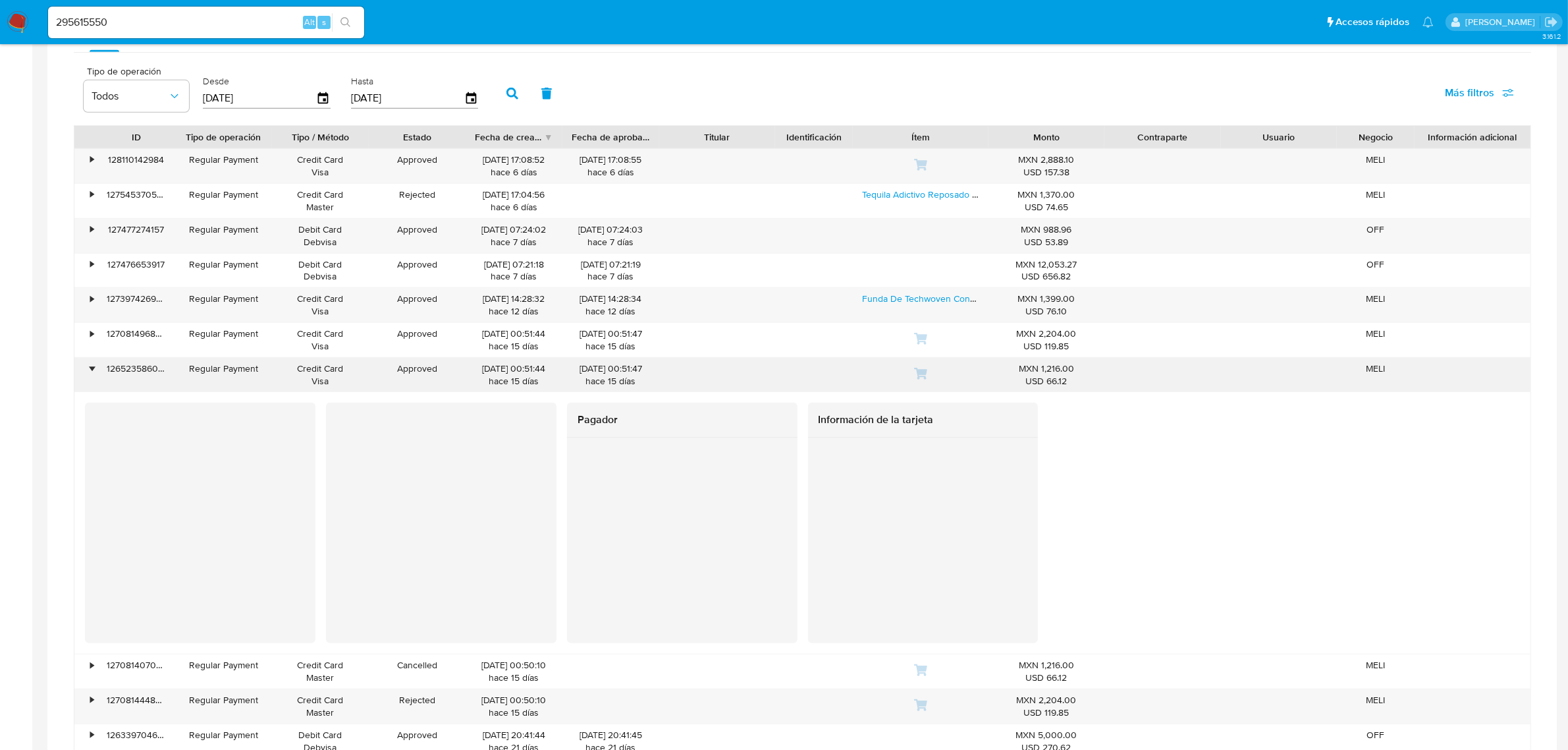
click at [88, 367] on div "•" at bounding box center [86, 375] width 23 height 34
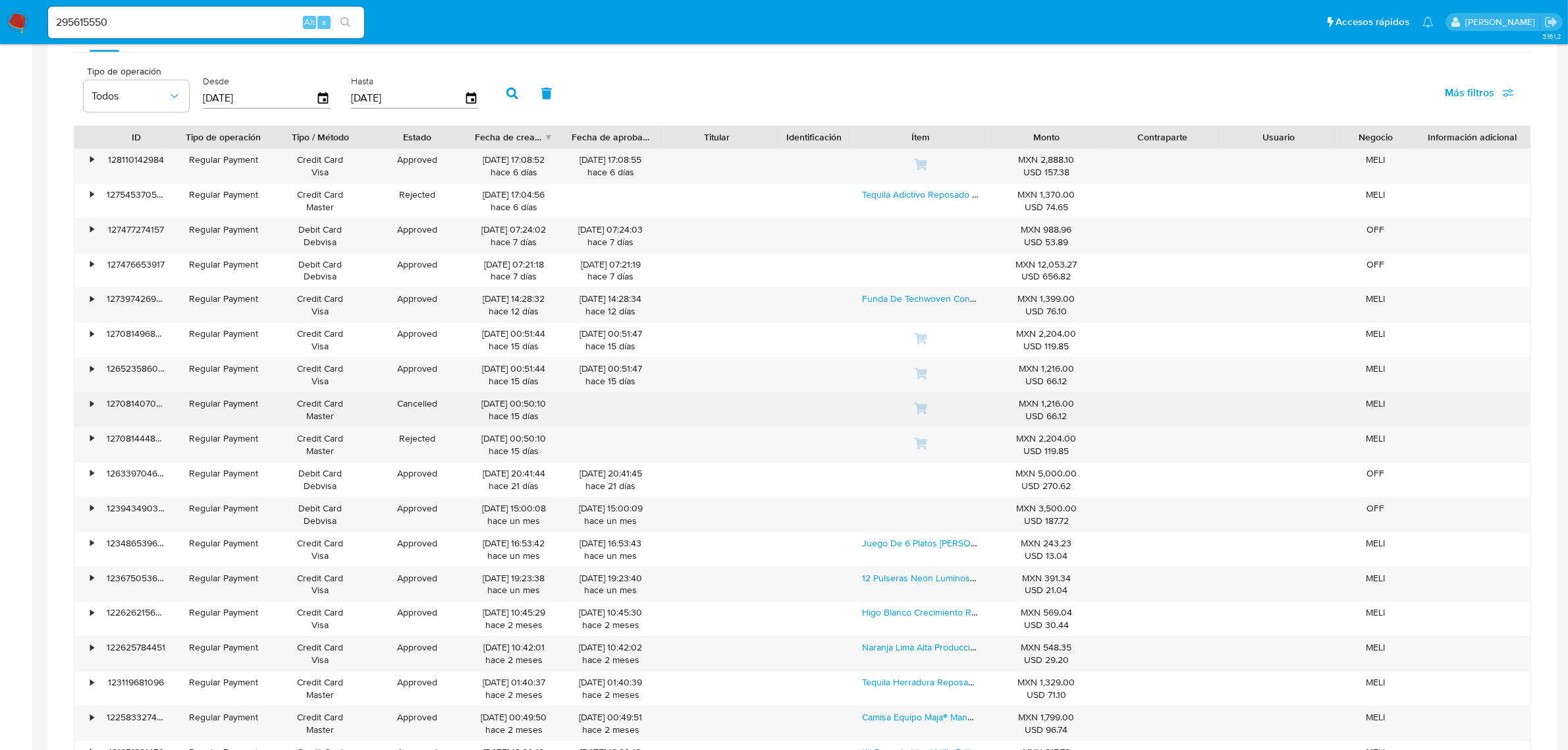
click at [93, 404] on div "•" at bounding box center [91, 403] width 3 height 12
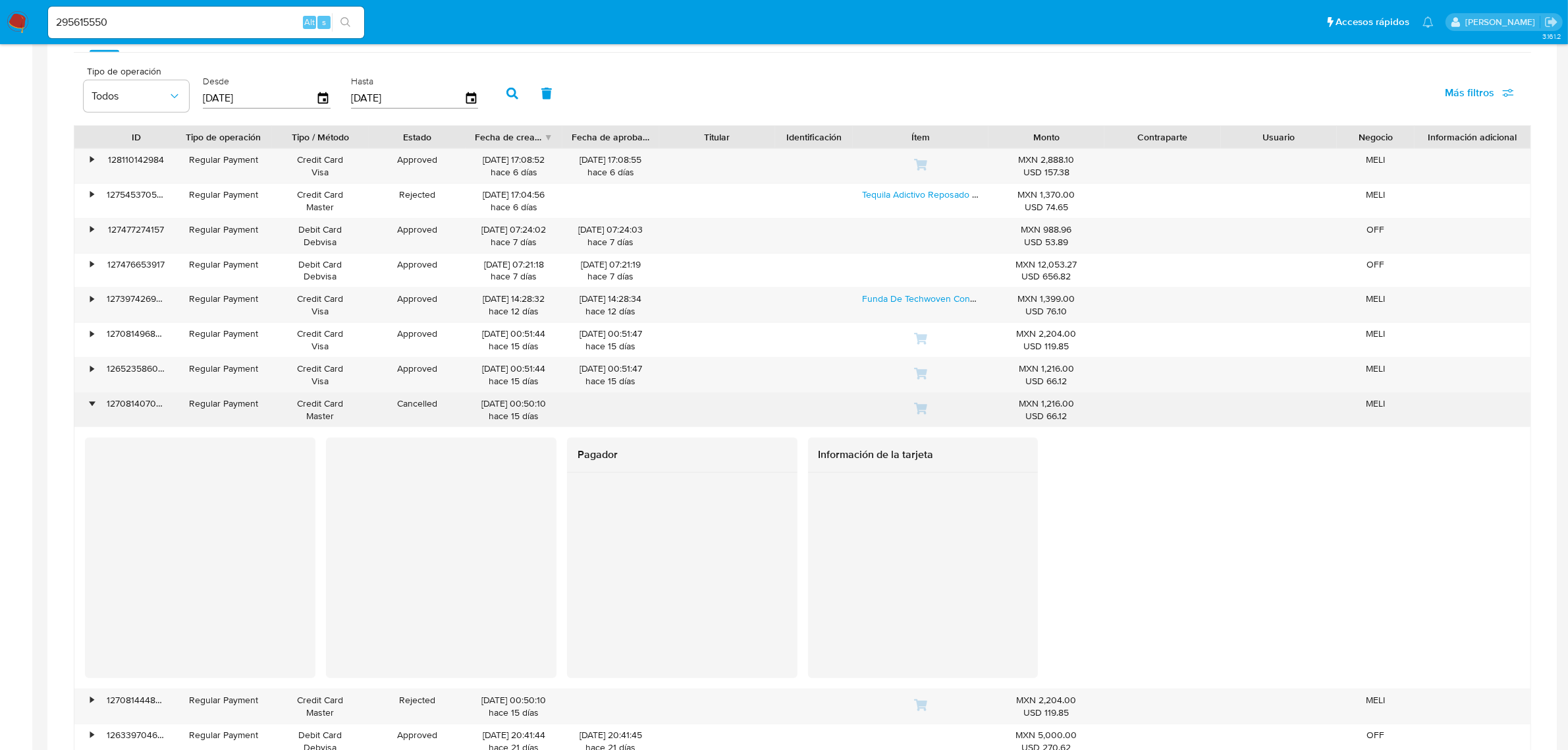
click at [91, 403] on div "•" at bounding box center [91, 403] width 3 height 12
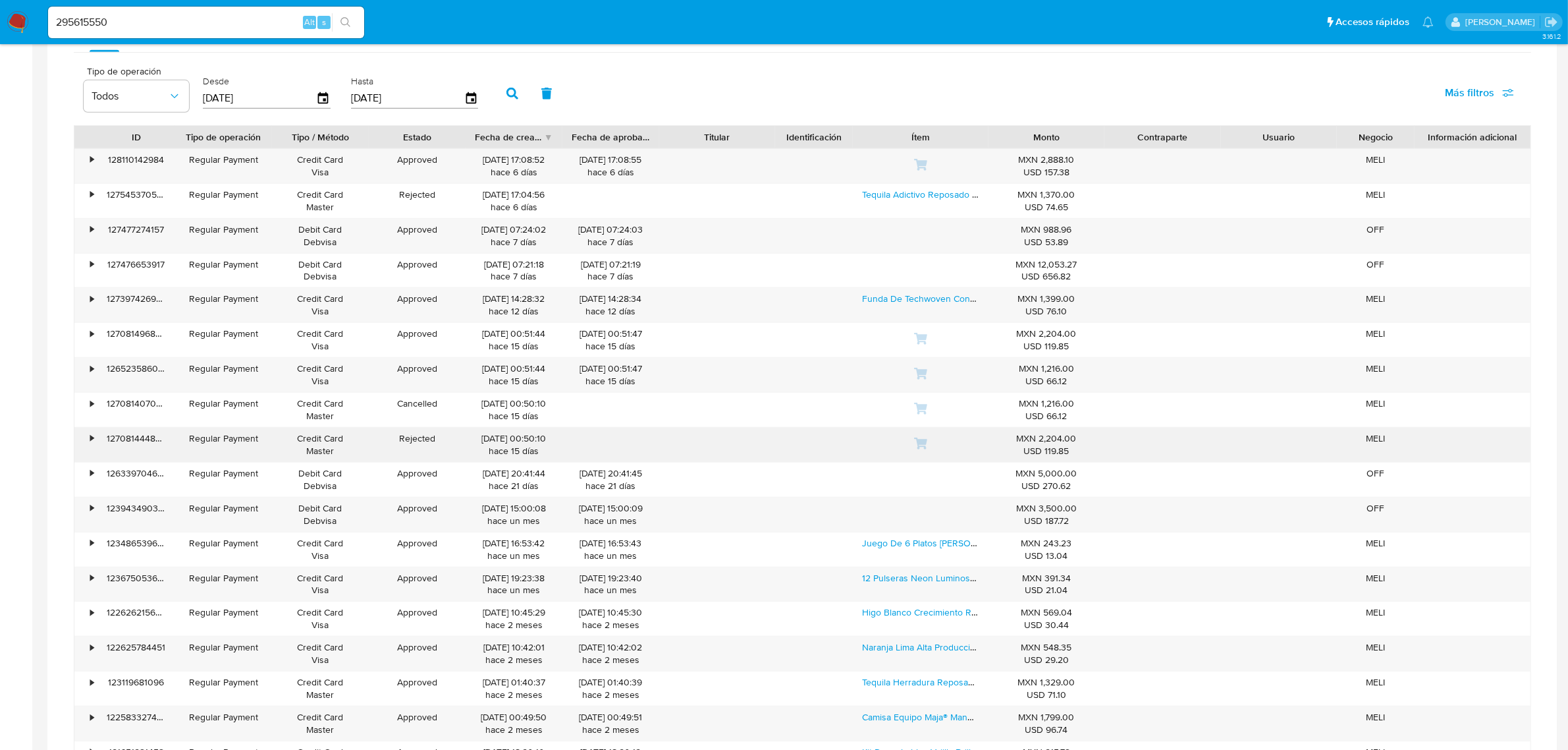
click at [87, 443] on div "•" at bounding box center [86, 444] width 23 height 34
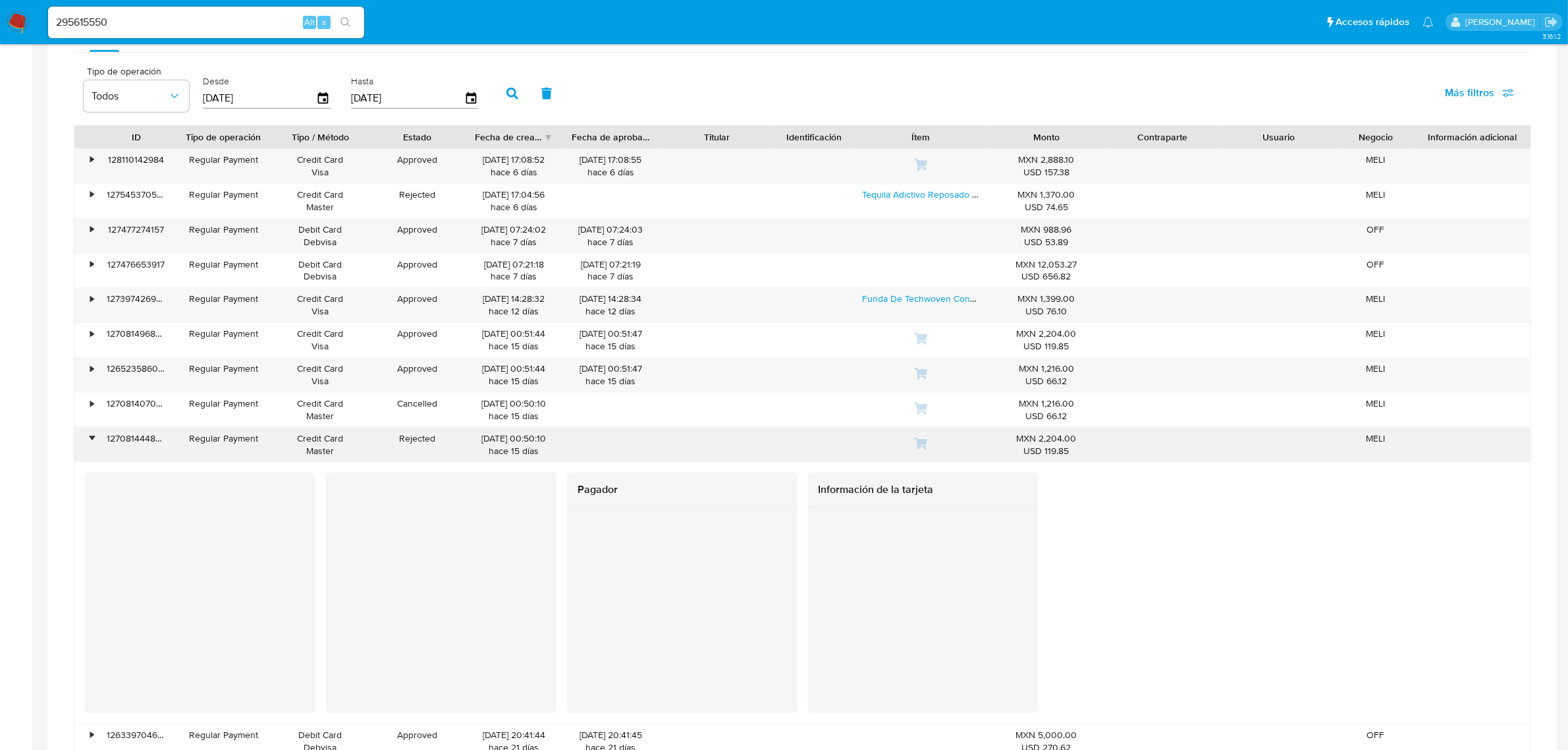
click at [85, 439] on div "•" at bounding box center [86, 444] width 23 height 34
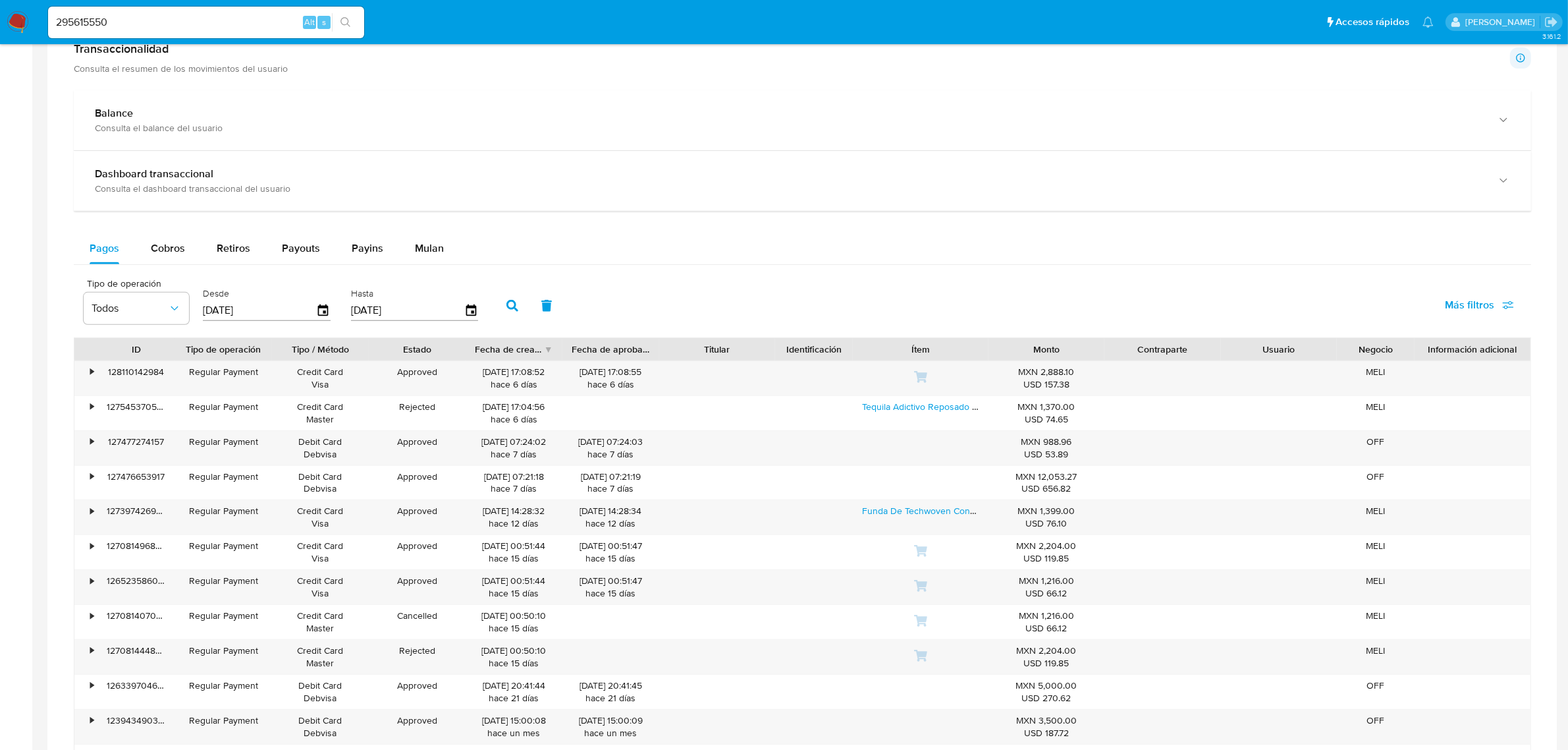
scroll to position [494, 0]
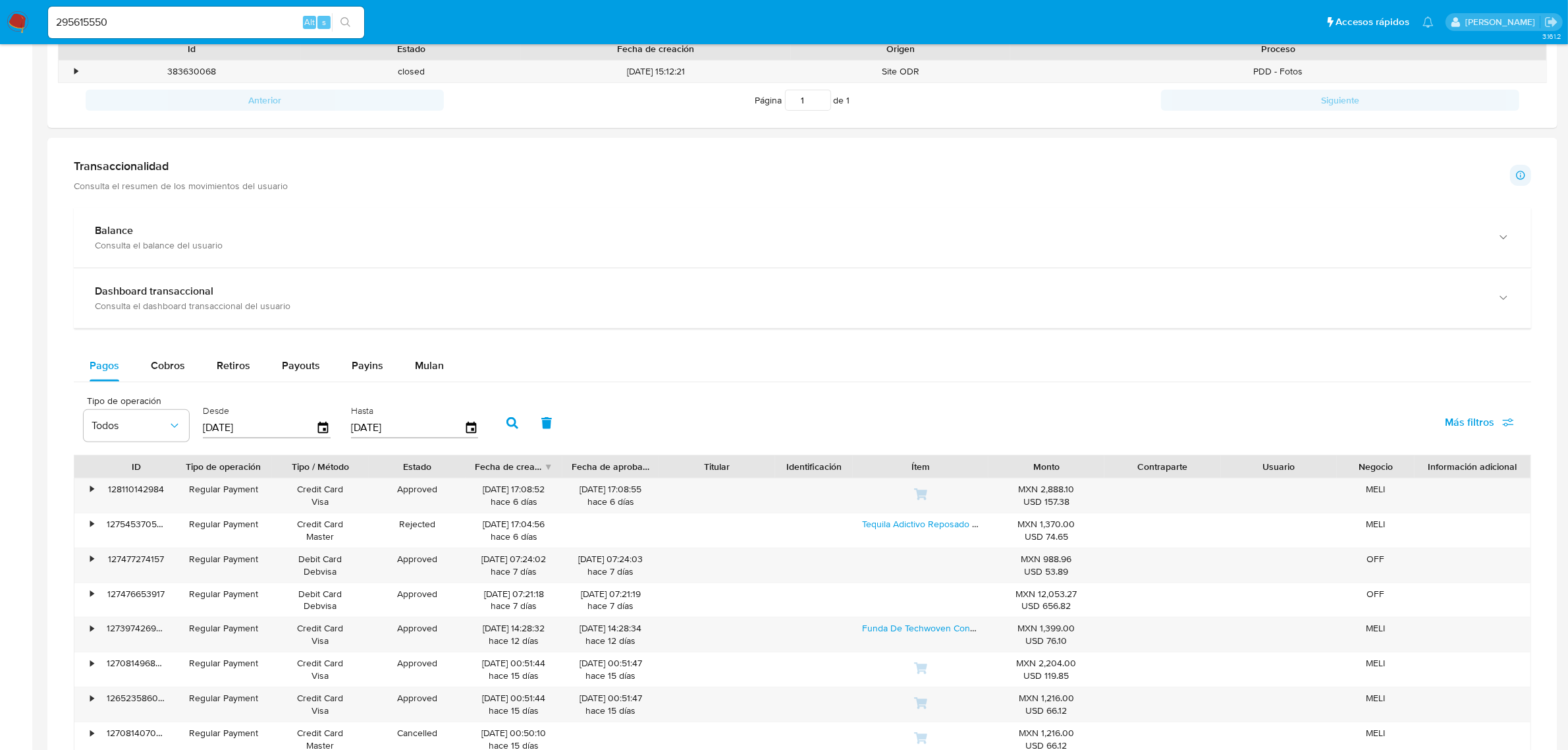
click at [192, 33] on div "295615550 Alt s" at bounding box center [206, 22] width 316 height 31
click at [192, 29] on input "295615550" at bounding box center [206, 23] width 316 height 17
click at [193, 29] on input "295615550" at bounding box center [206, 23] width 316 height 17
paste input "801604544"
type input "801604544"
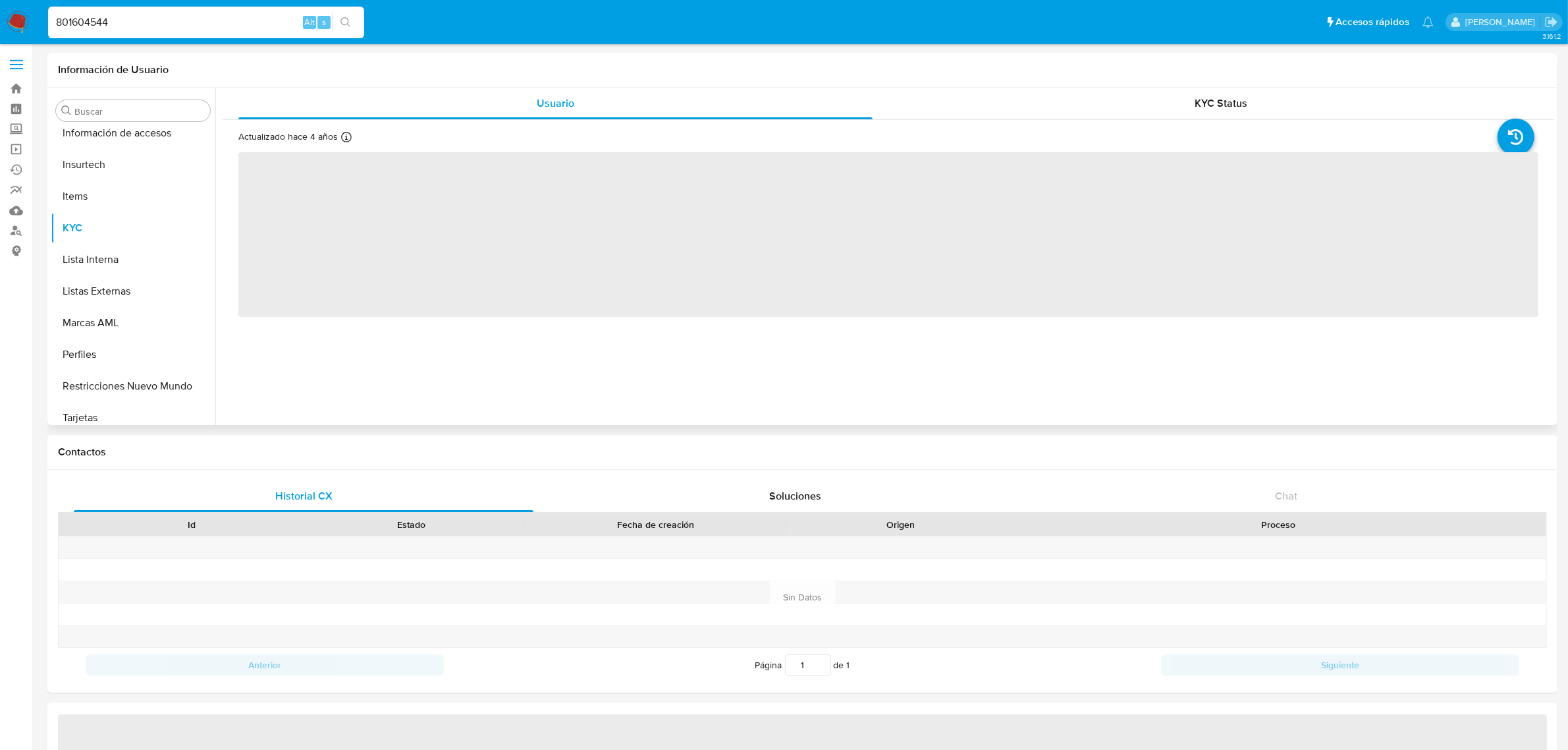
scroll to position [620, 0]
select select "10"
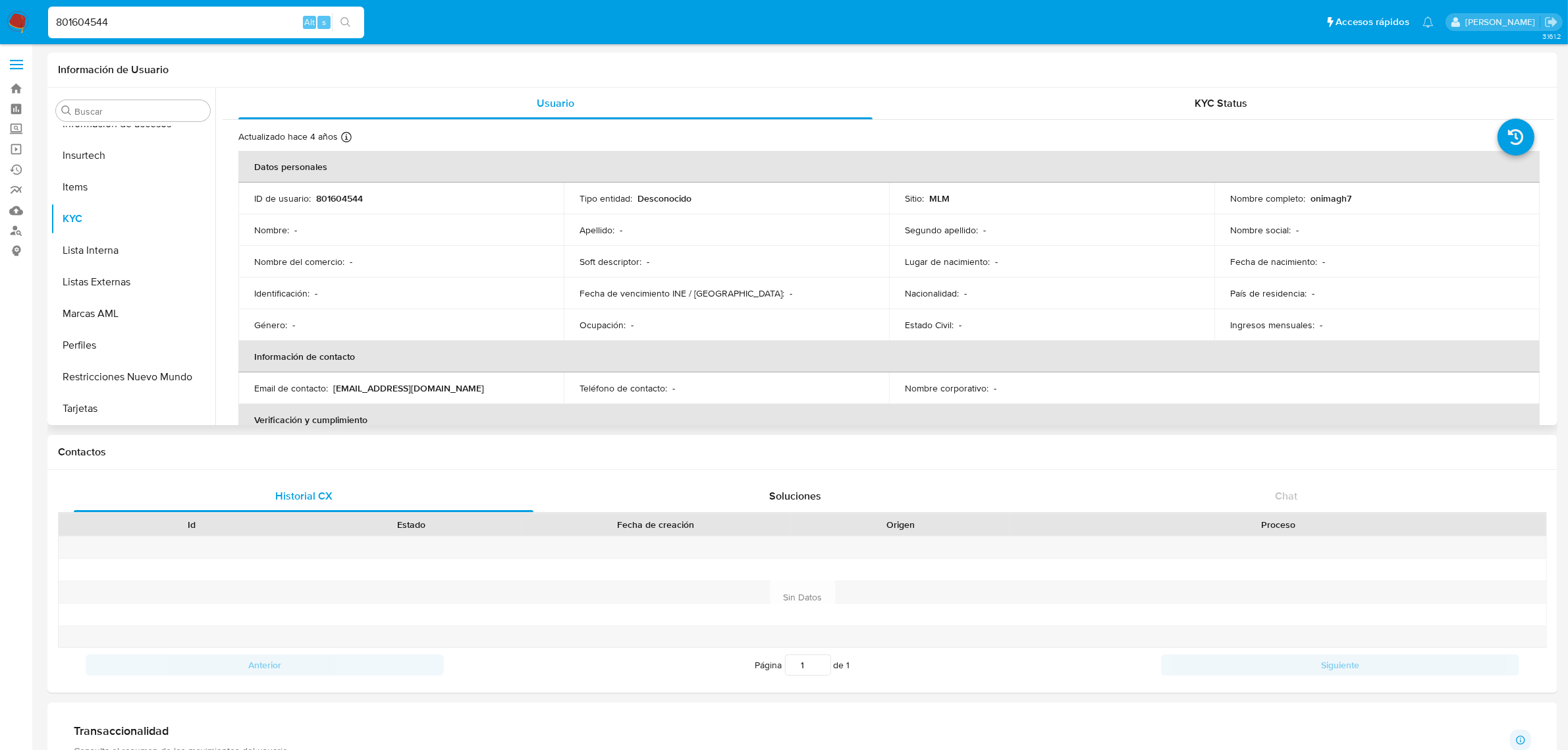
click at [1317, 199] on p "onimagh7" at bounding box center [1330, 198] width 41 height 11
copy p "onimagh7"
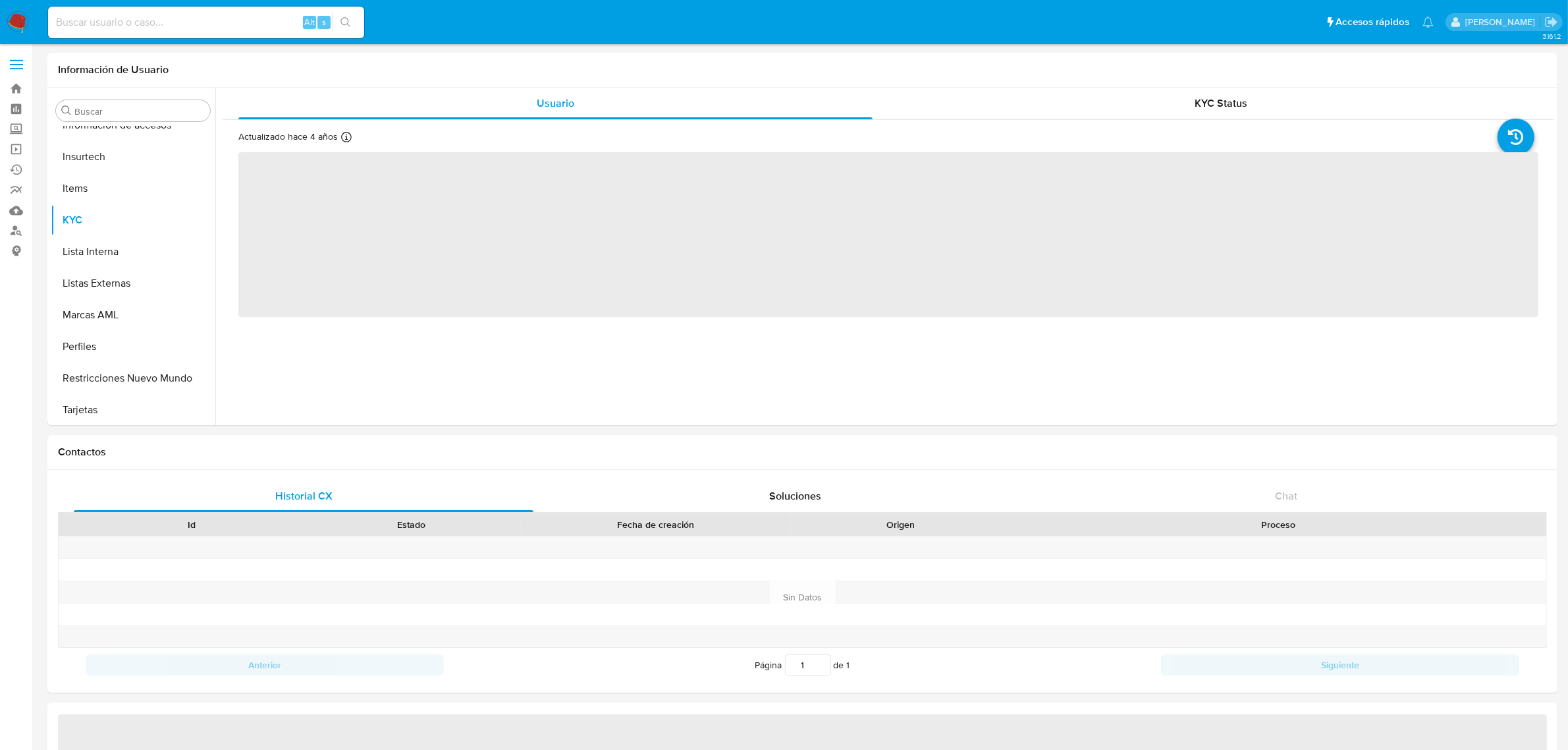
scroll to position [620, 0]
select select "10"
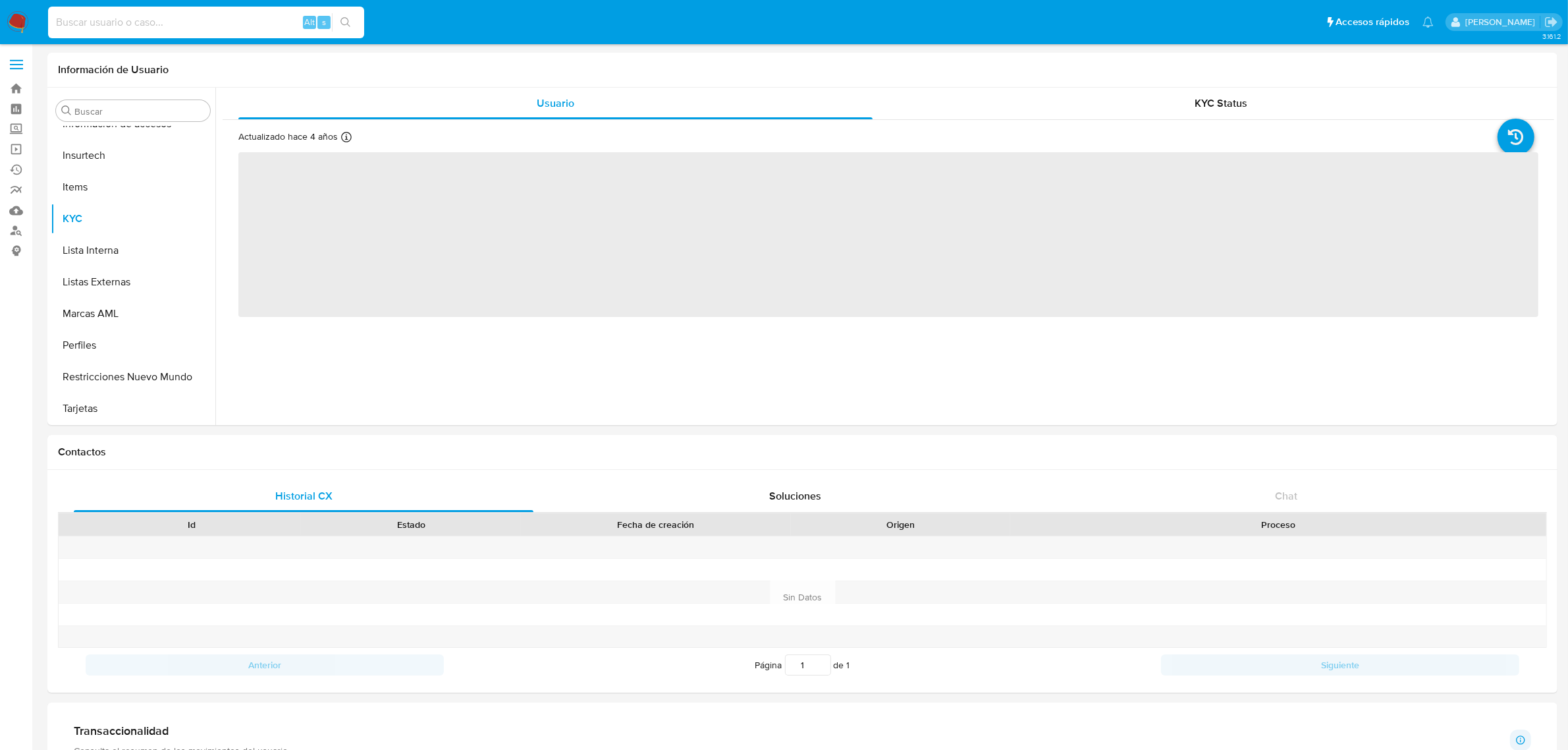
click at [140, 18] on input at bounding box center [206, 23] width 316 height 17
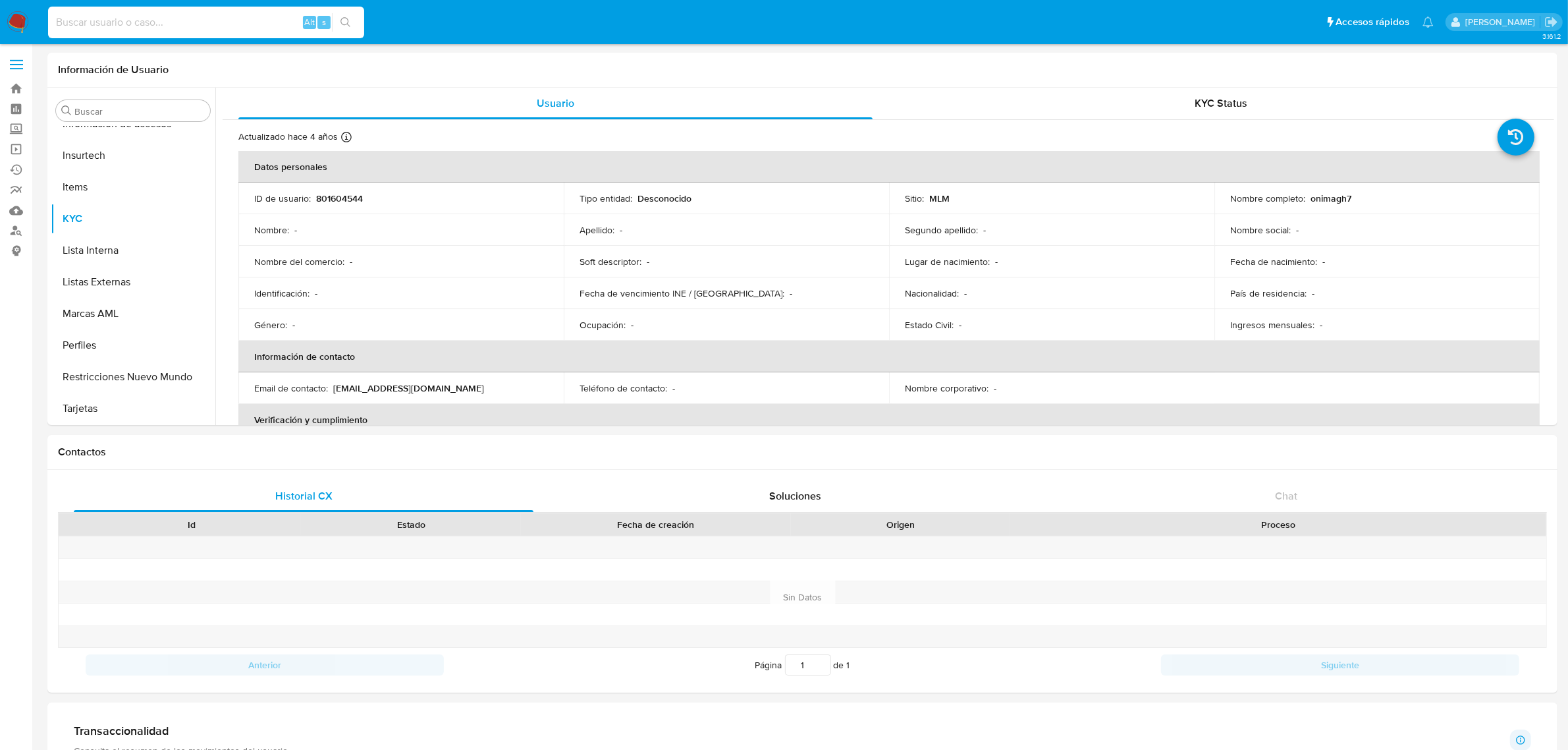
paste input "733894581"
type input "733894581"
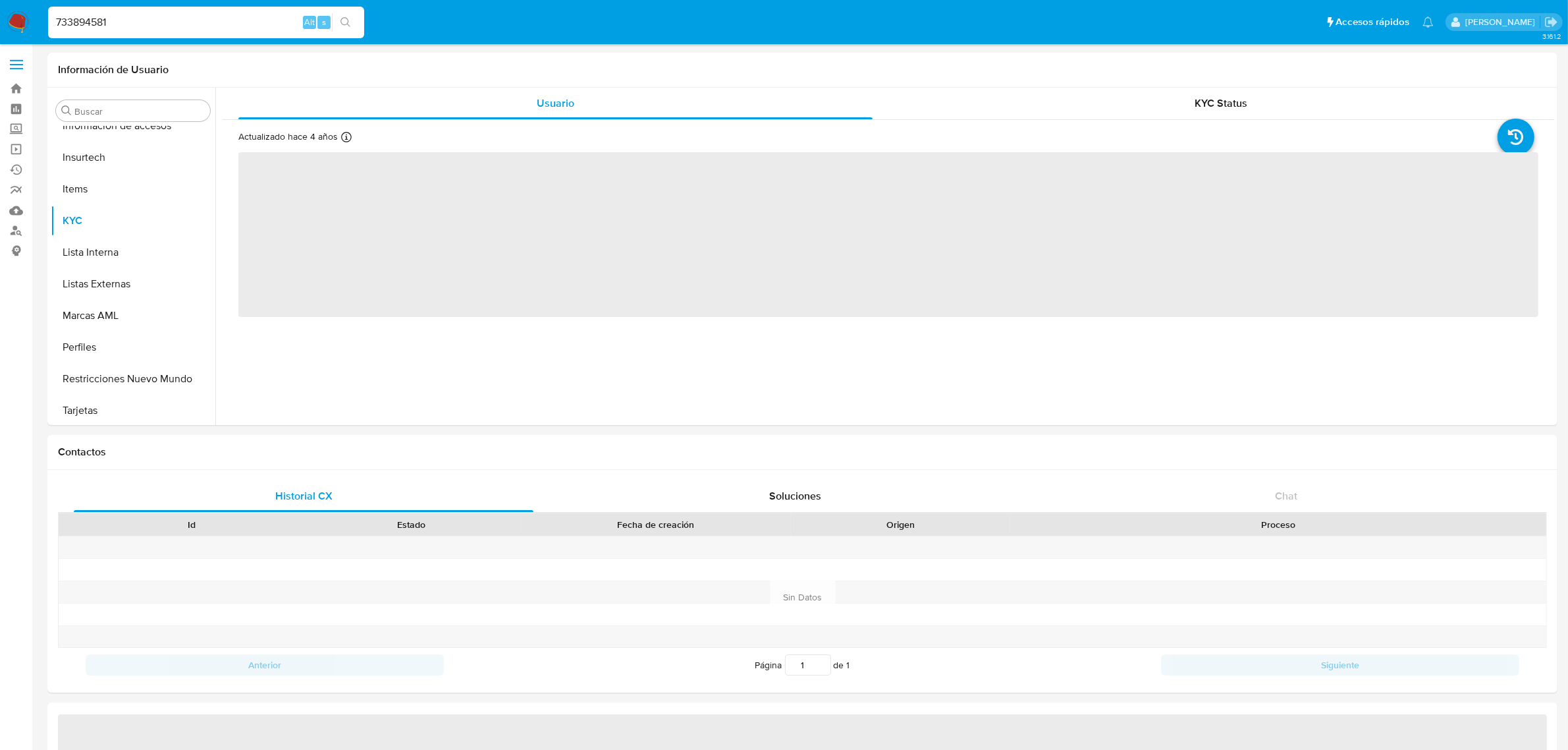
scroll to position [620, 0]
select select "10"
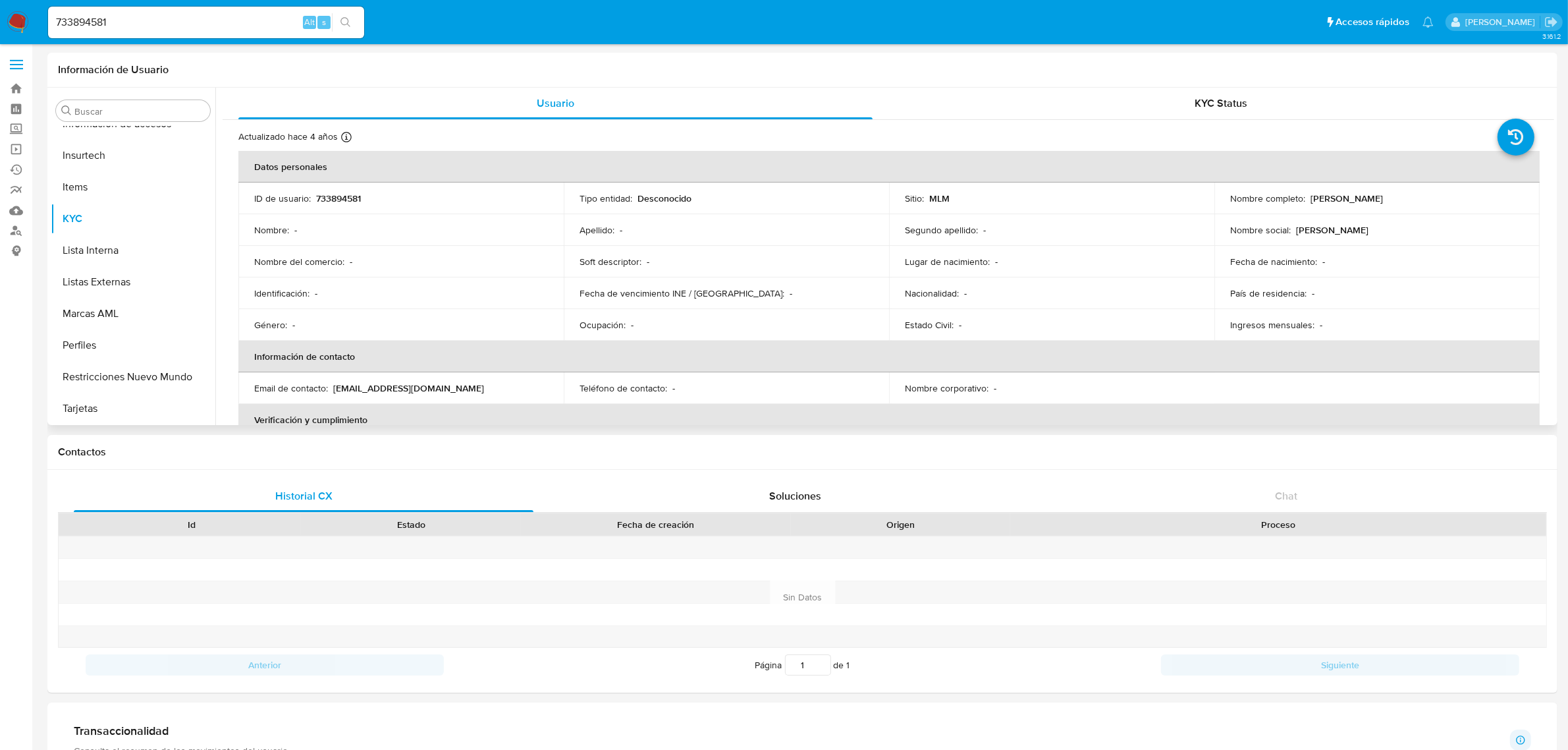
drag, startPoint x: 1406, startPoint y: 195, endPoint x: 1322, endPoint y: 212, distance: 85.7
click at [1308, 196] on div "Nombre completo : Carlos Fernando Villa" at bounding box center [1377, 198] width 294 height 11
copy p "Carlos Fernando Villa"
click at [361, 199] on div "ID de usuario : 733894581" at bounding box center [401, 198] width 294 height 11
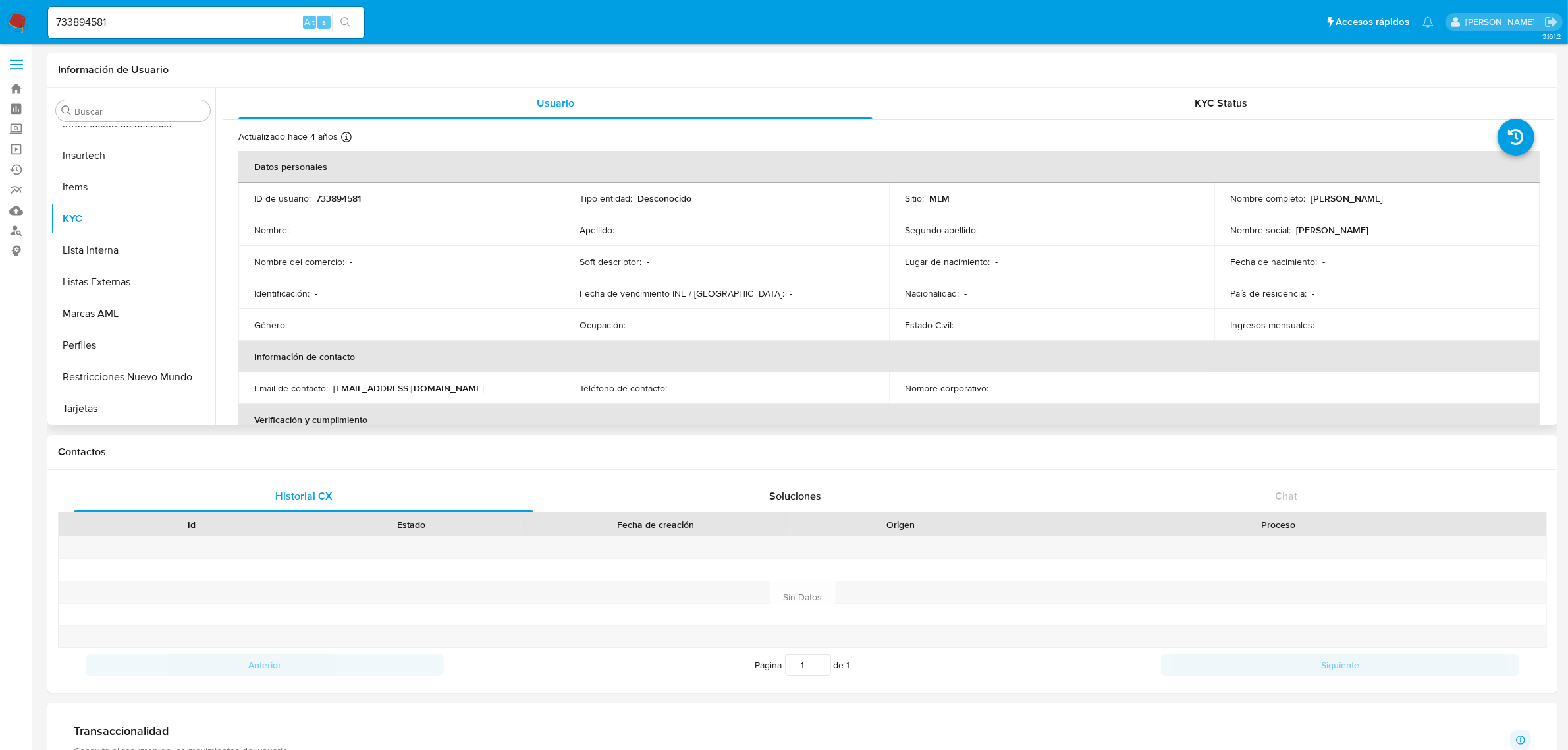
click at [341, 201] on p "733894581" at bounding box center [338, 198] width 45 height 11
copy p "733894581"
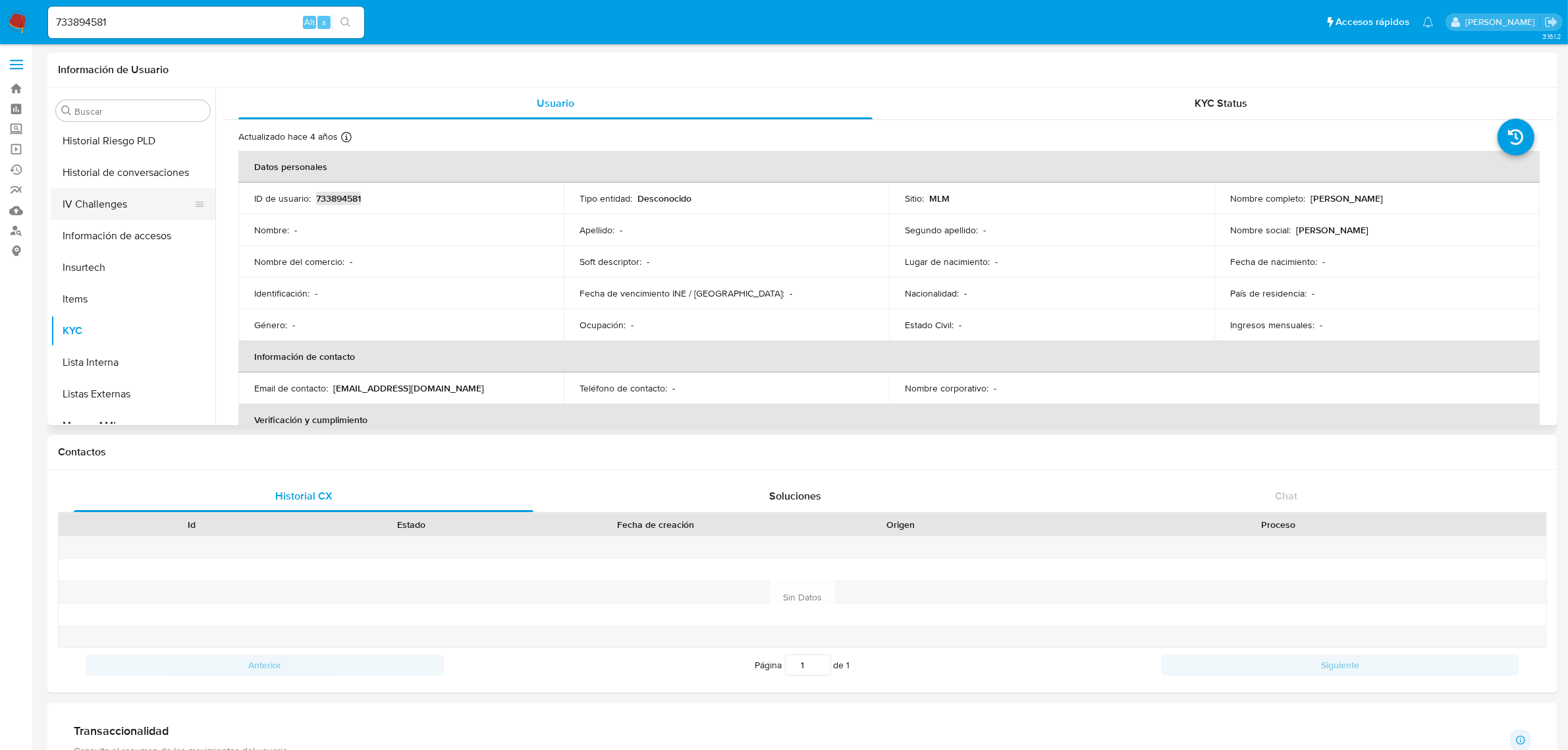
scroll to position [372, 0]
click at [71, 191] on button "Fecha Compliant" at bounding box center [127, 181] width 154 height 31
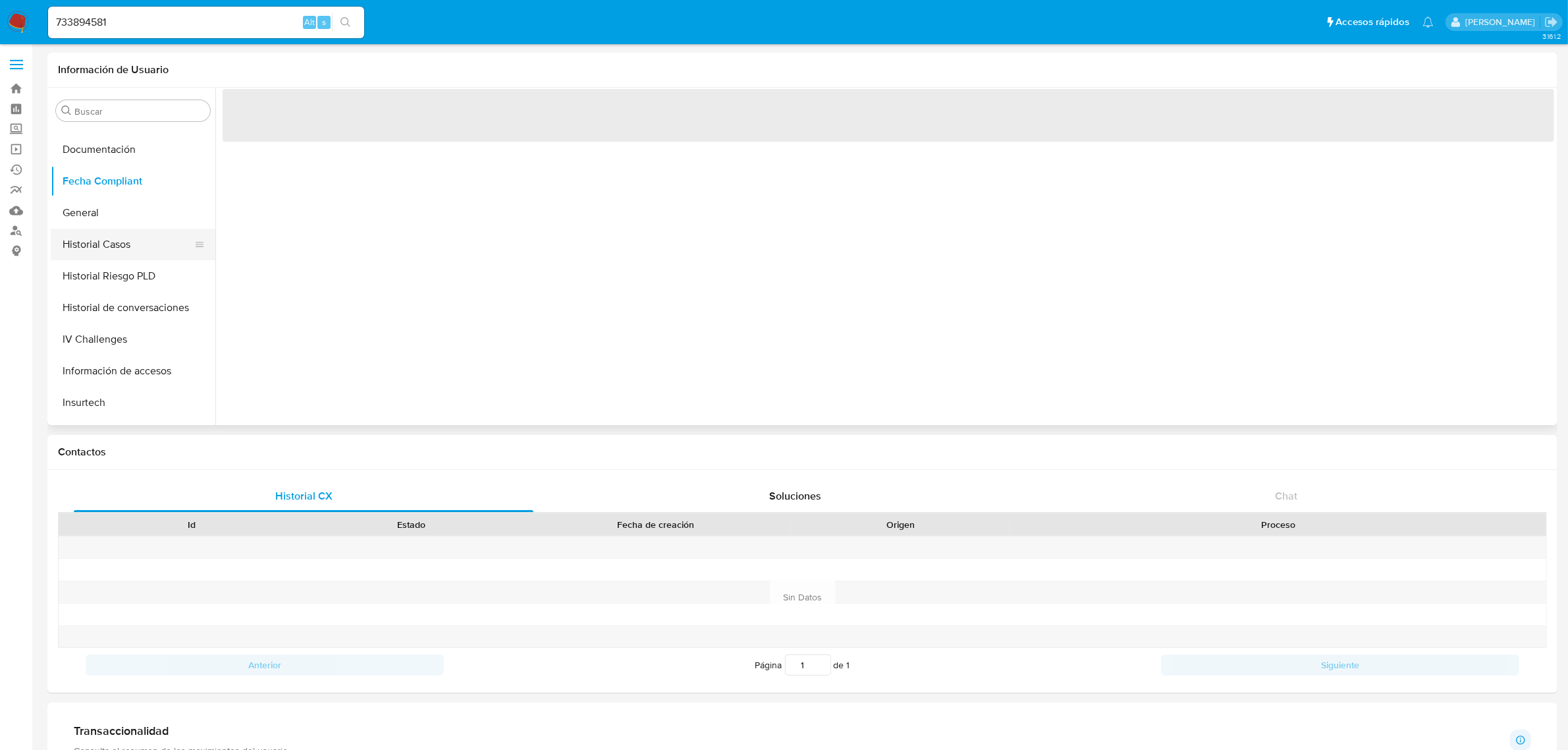
drag, startPoint x: 97, startPoint y: 219, endPoint x: 122, endPoint y: 238, distance: 31.4
click at [99, 219] on button "General" at bounding box center [132, 212] width 165 height 31
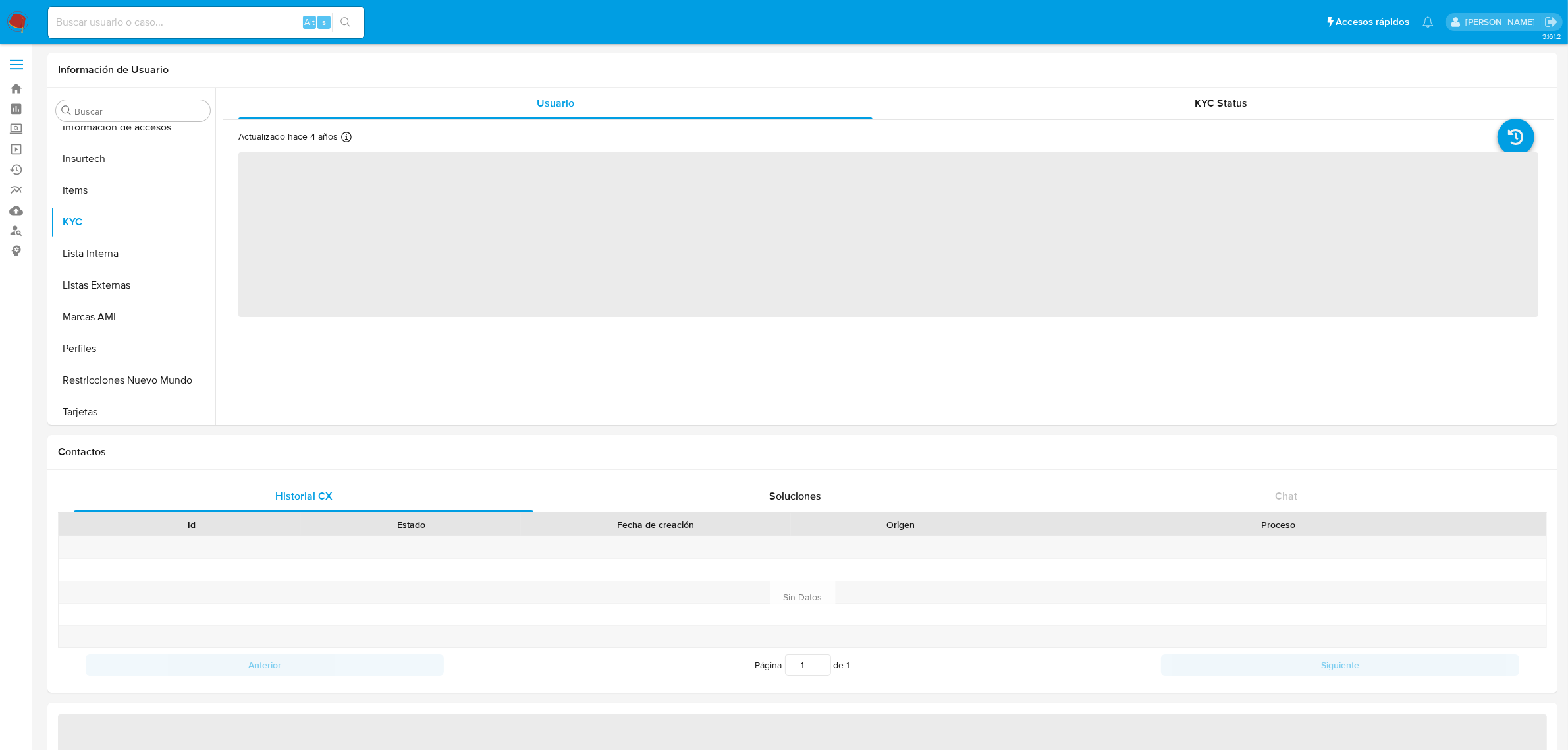
scroll to position [620, 0]
select select "10"
